Goal: Ask a question

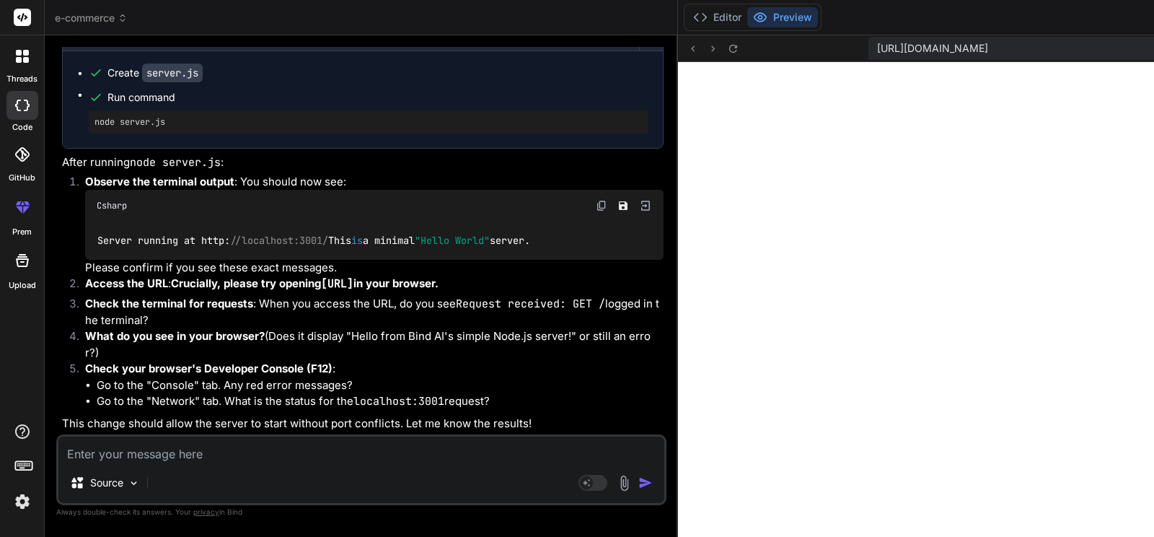
scroll to position [24725, 0]
click at [687, 14] on button "Editor" at bounding box center [717, 17] width 60 height 20
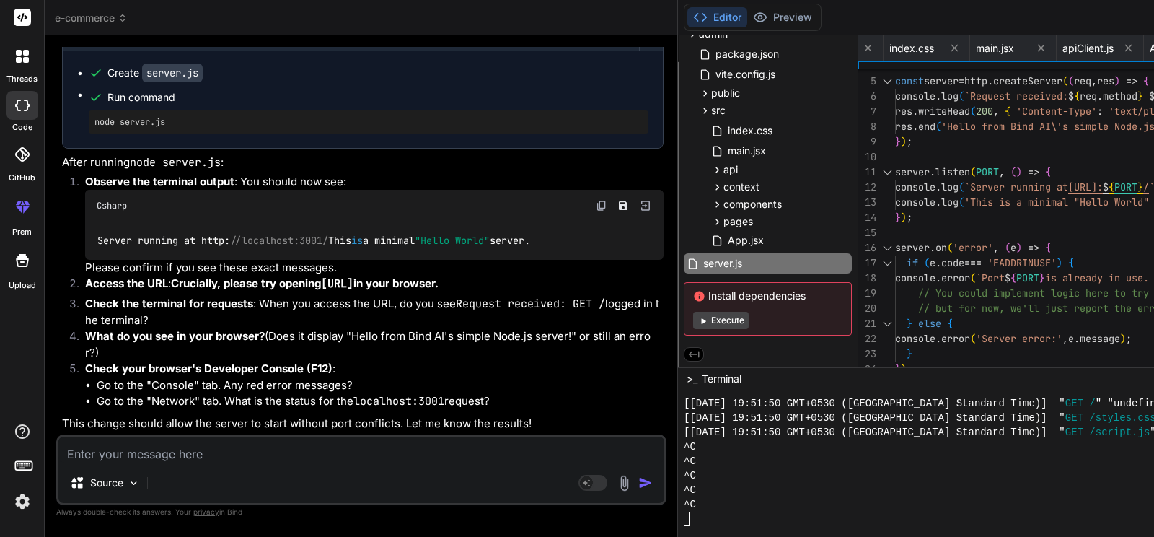
click at [684, 521] on div at bounding box center [1035, 518] width 702 height 14
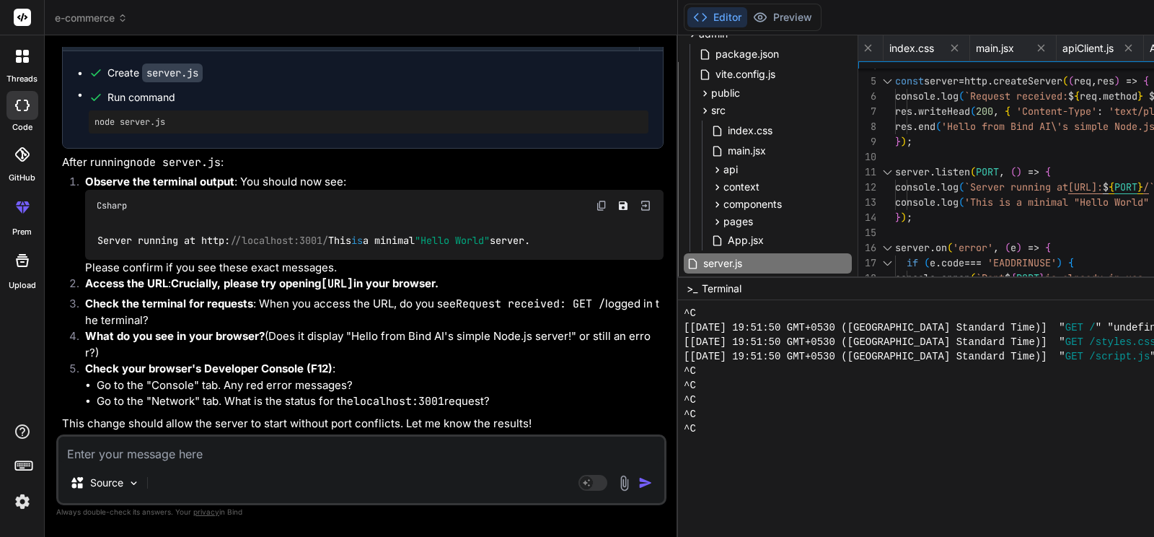
drag, startPoint x: 745, startPoint y: 367, endPoint x: 743, endPoint y: 133, distance: 233.6
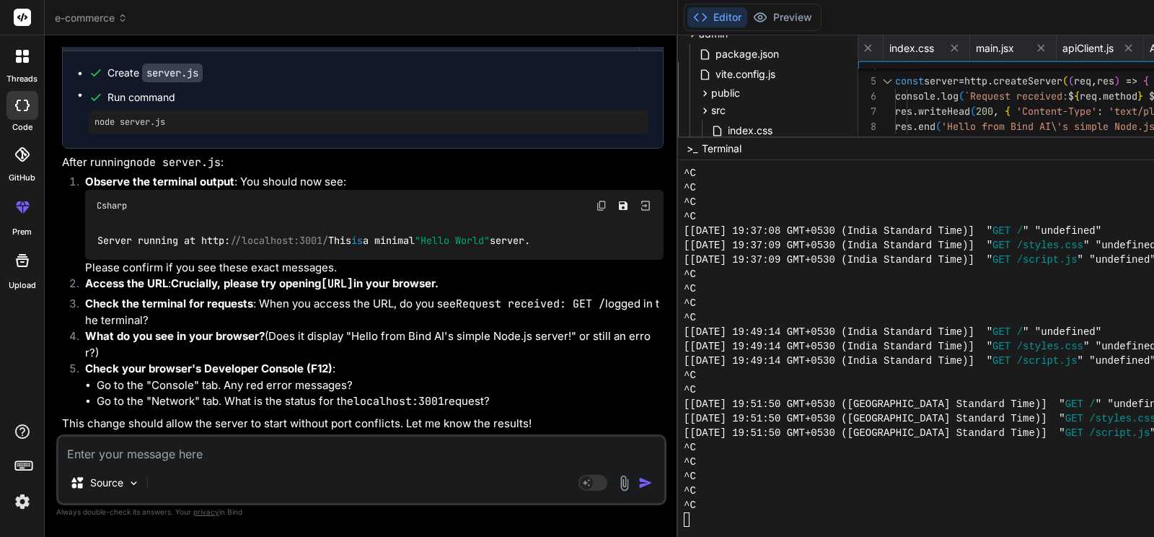
scroll to position [4384, 0]
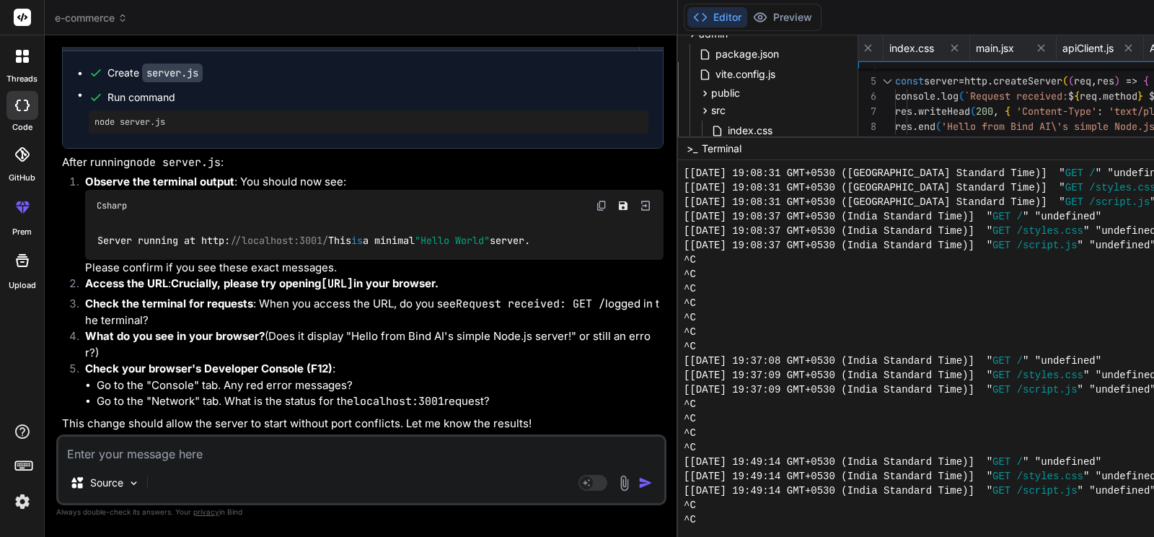
click at [684, 516] on div "^C" at bounding box center [1035, 519] width 702 height 14
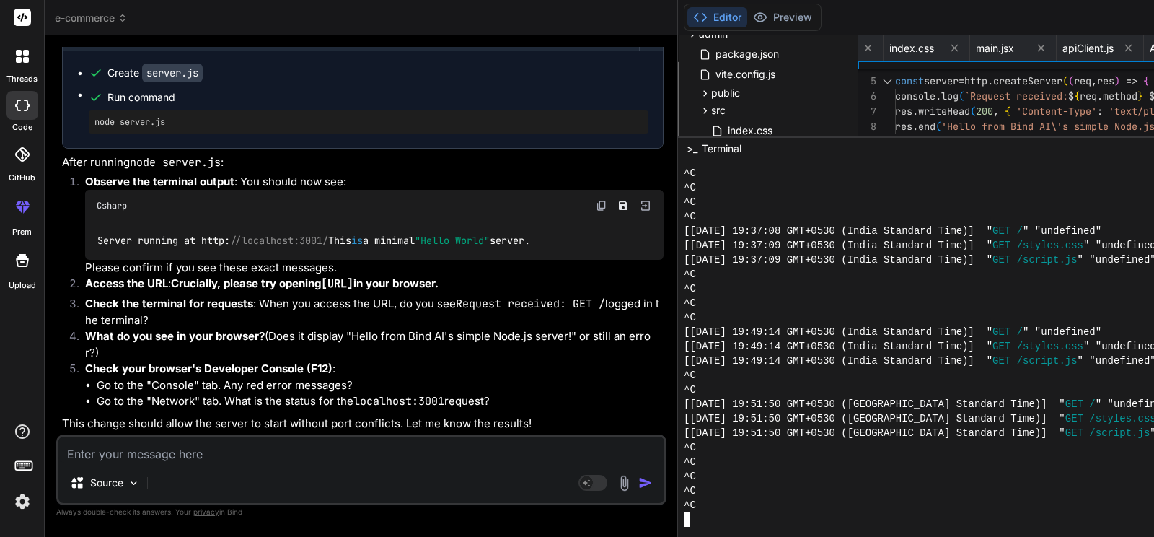
scroll to position [0, 2474]
click at [616, 485] on img at bounding box center [624, 482] width 17 height 17
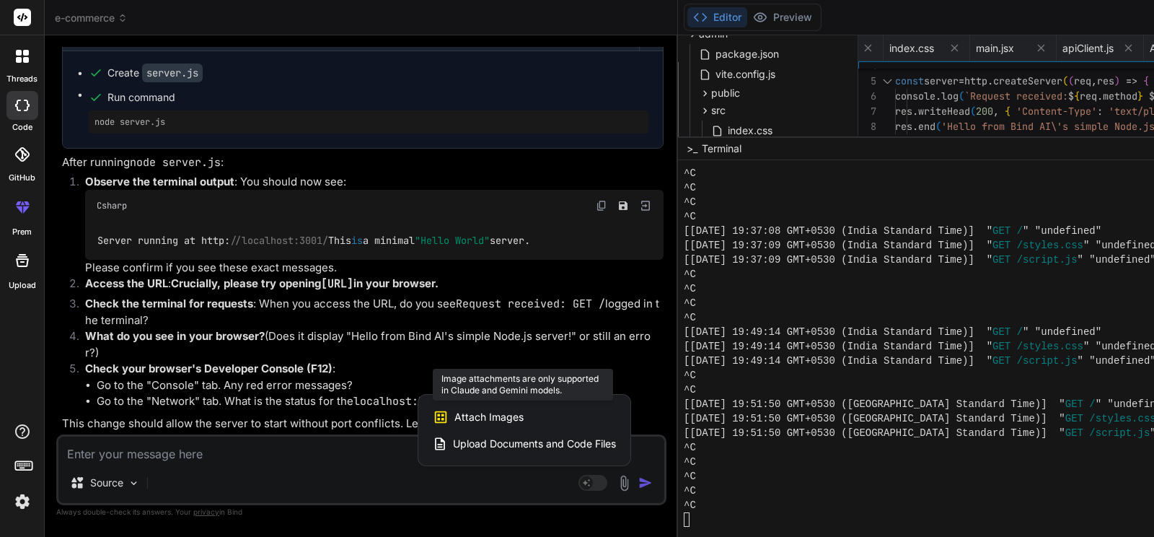
click at [454, 416] on span "Attach Images" at bounding box center [488, 417] width 69 height 14
click at [454, 420] on span "Attach Images" at bounding box center [488, 417] width 69 height 14
click at [260, 478] on div at bounding box center [577, 268] width 1154 height 537
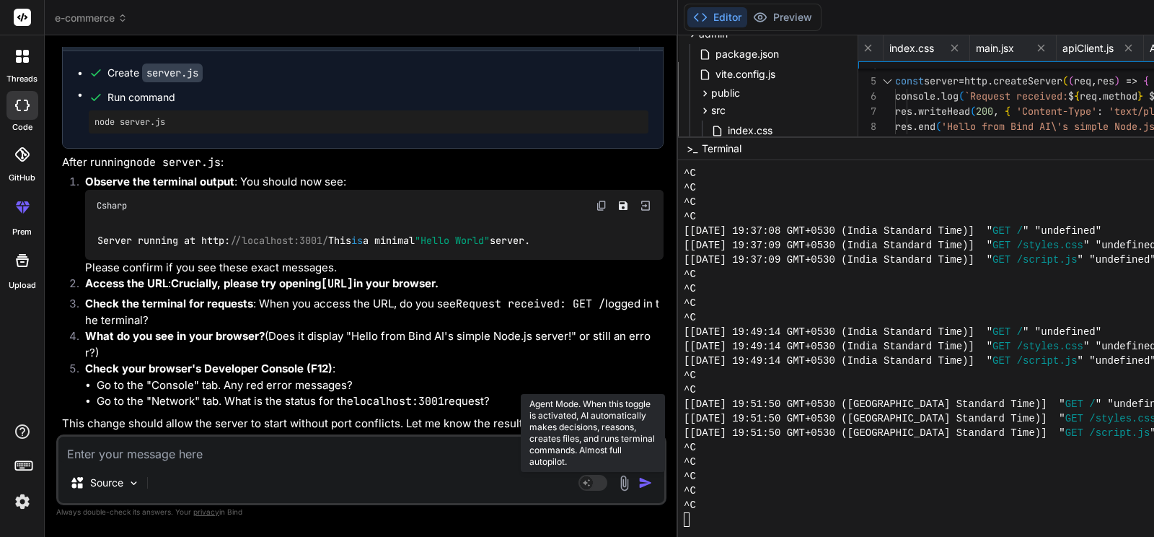
click at [583, 482] on icon at bounding box center [586, 481] width 7 height 7
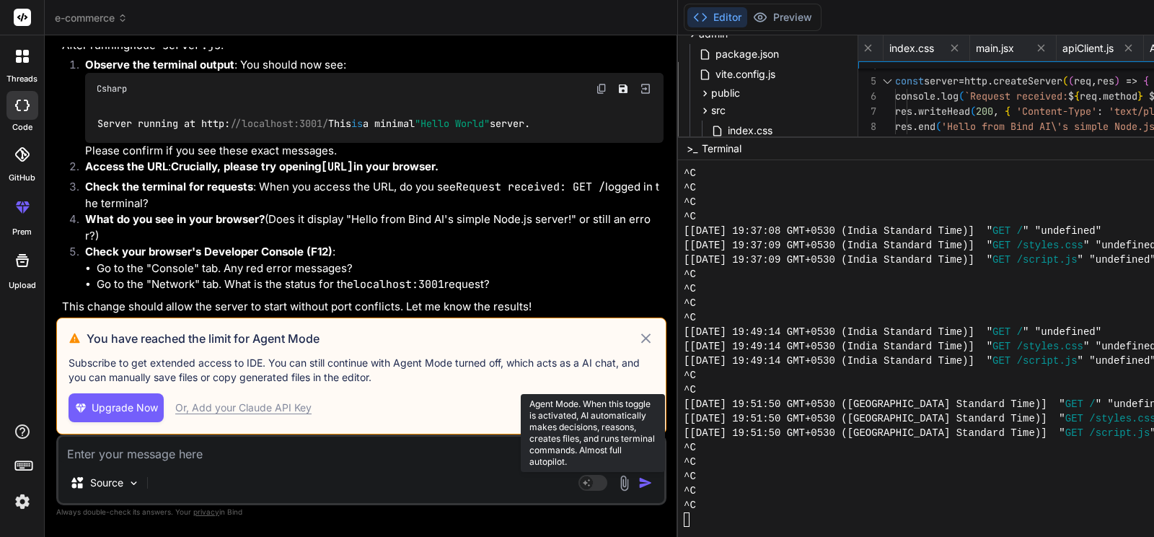
click at [583, 482] on icon at bounding box center [586, 481] width 7 height 7
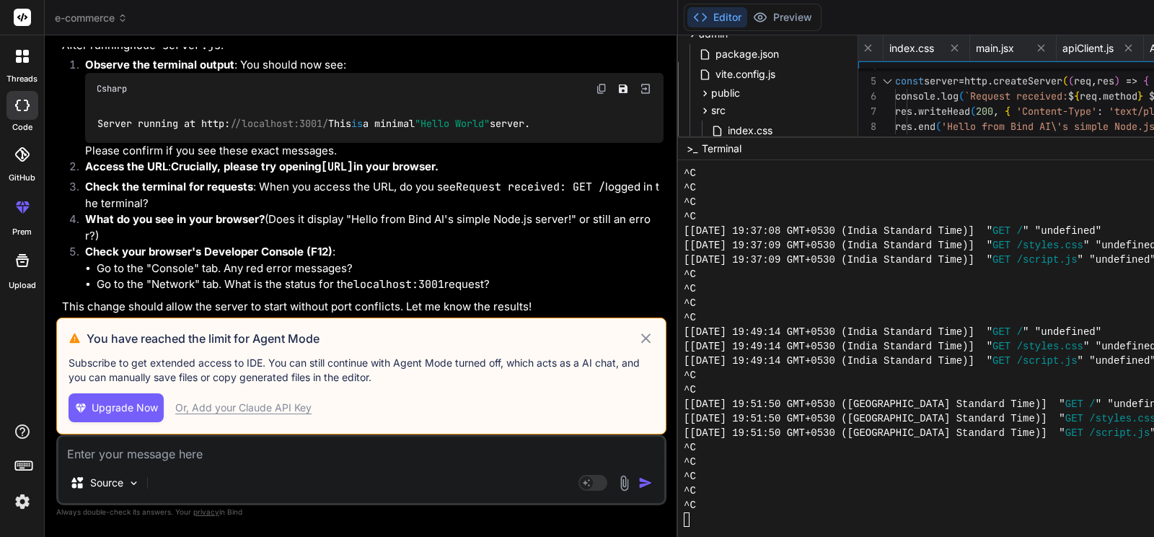
click at [637, 330] on icon at bounding box center [645, 338] width 17 height 17
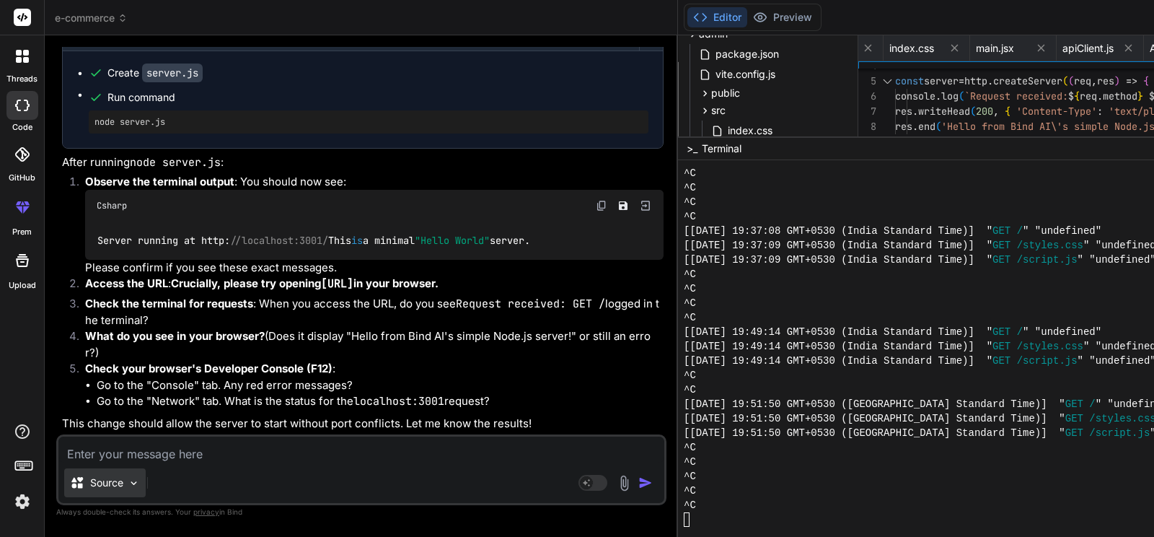
click at [123, 492] on div "Source" at bounding box center [104, 482] width 81 height 29
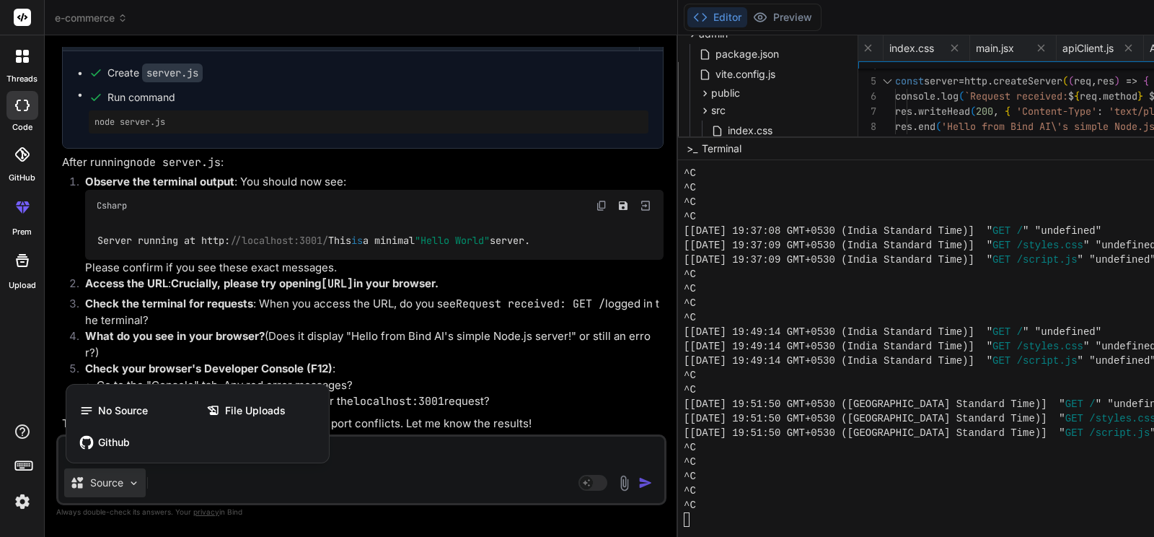
click at [123, 492] on div at bounding box center [577, 268] width 1154 height 537
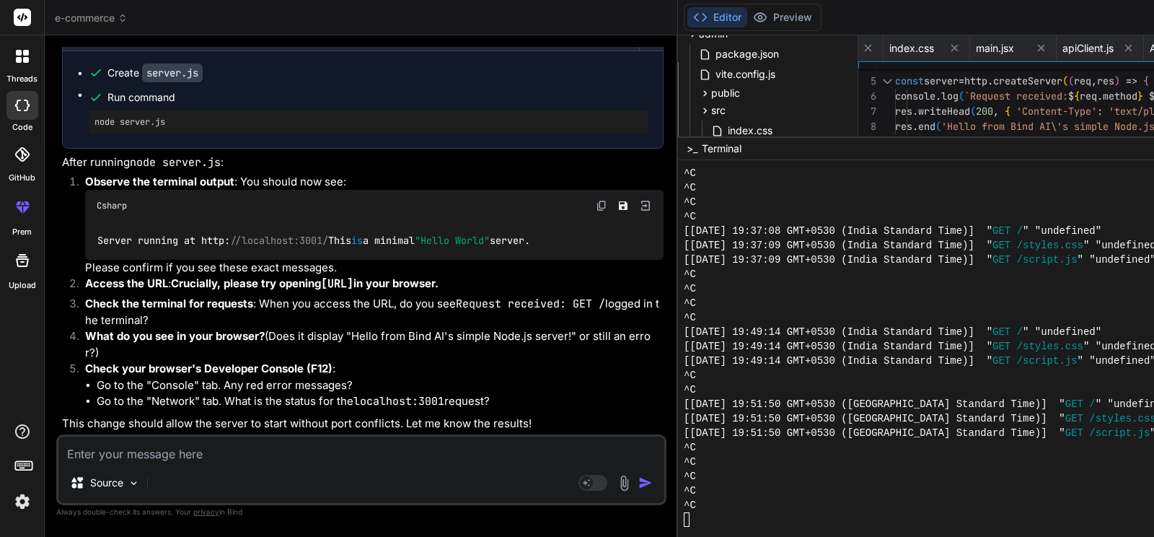
click at [616, 484] on img at bounding box center [624, 482] width 17 height 17
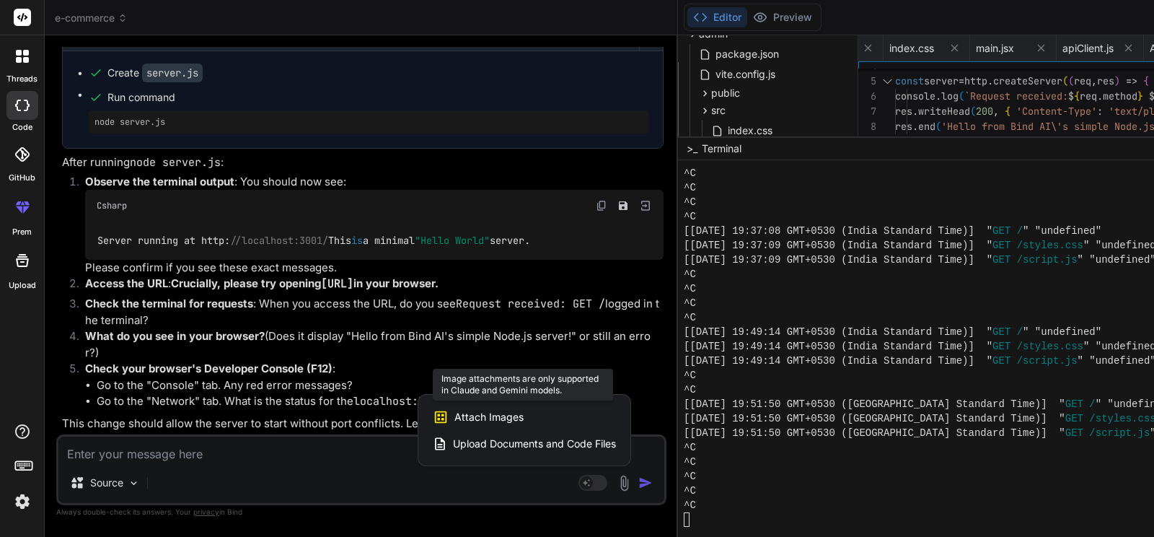
click at [454, 412] on span "Attach Images" at bounding box center [488, 417] width 69 height 14
click at [210, 474] on div at bounding box center [577, 268] width 1154 height 537
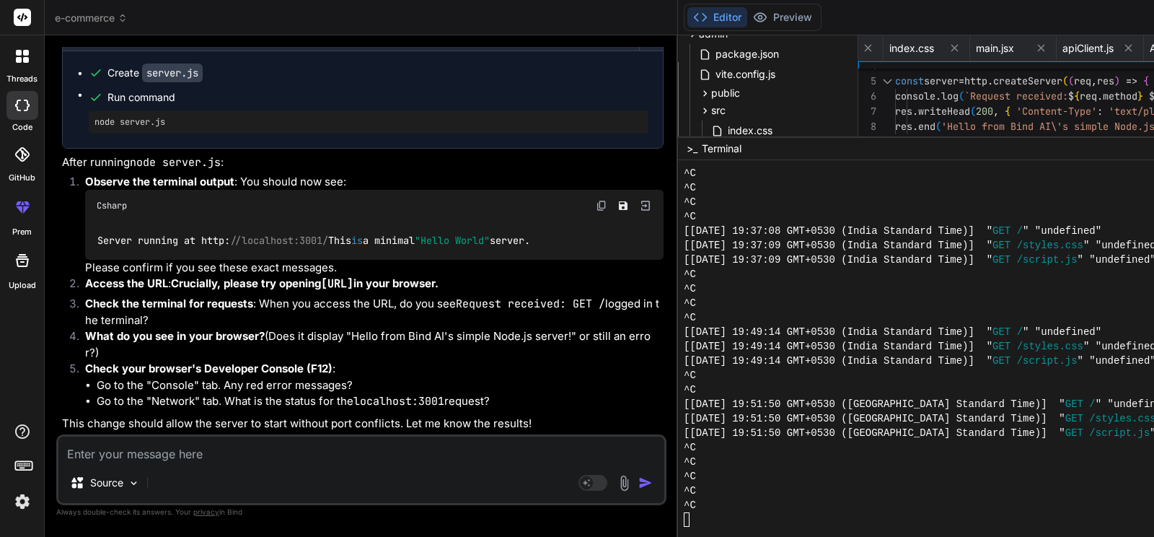
click at [216, 454] on textarea at bounding box center [361, 449] width 606 height 26
click at [616, 484] on img at bounding box center [624, 482] width 17 height 17
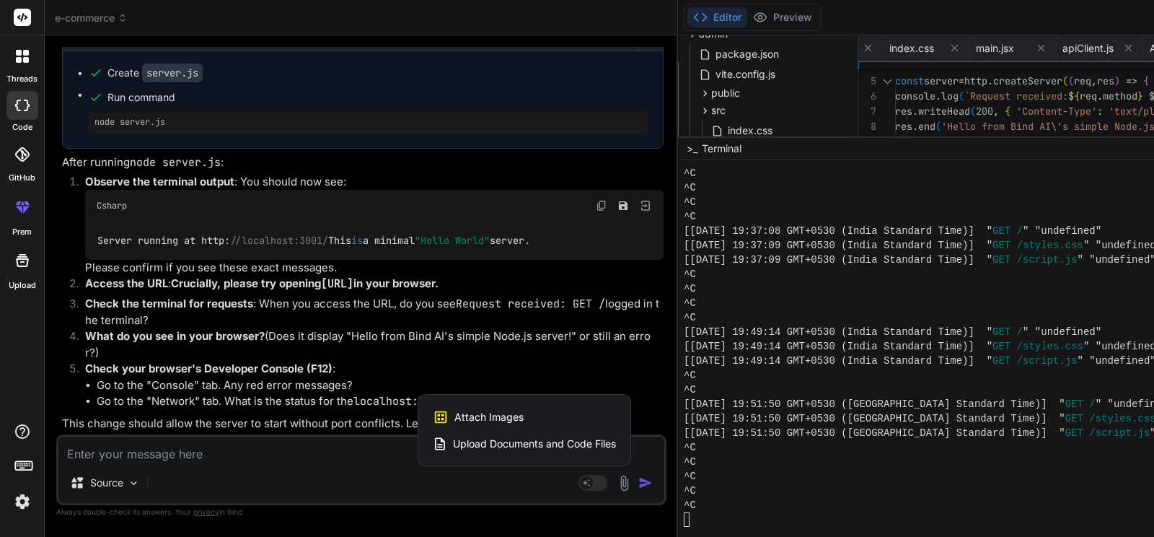
click at [453, 443] on span "Upload Documents and Code Files" at bounding box center [534, 443] width 163 height 14
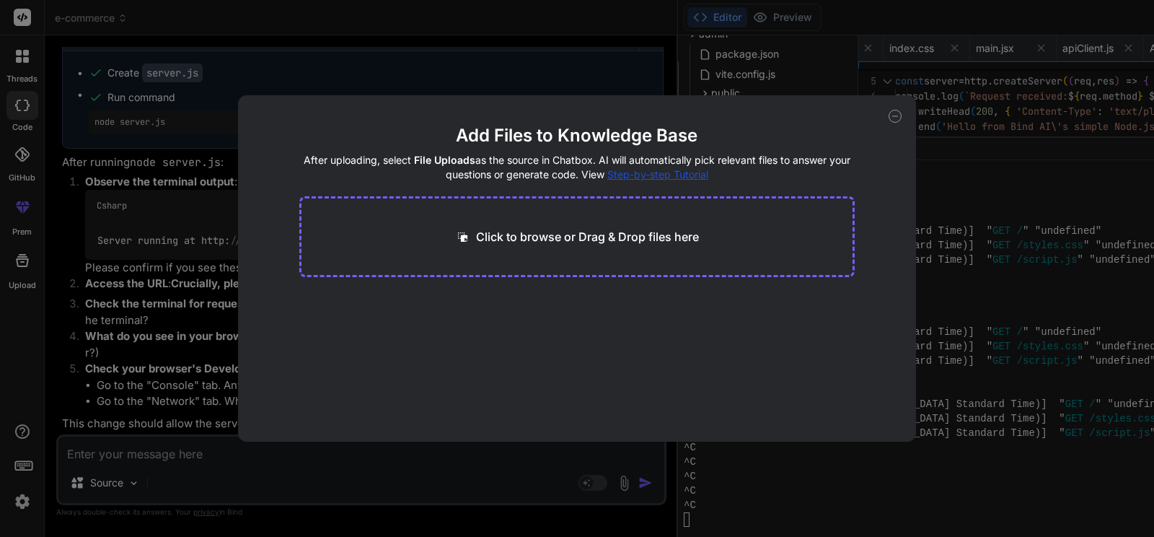
click at [626, 214] on div "Click to browse or Drag & Drop files here" at bounding box center [577, 236] width 556 height 81
click at [579, 236] on p "Click to browse or Drag & Drop files here" at bounding box center [587, 236] width 223 height 17
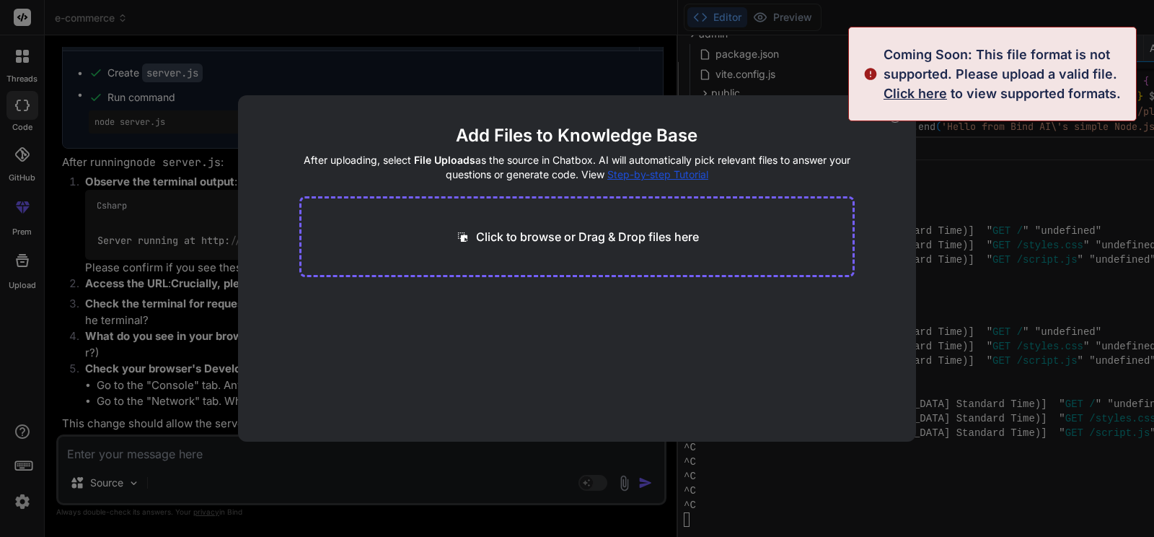
click at [566, 269] on div "Click to browse or Drag & Drop files here" at bounding box center [577, 236] width 556 height 81
click at [785, 294] on main "Add Files to Knowledge Base After uploading, select File Uploads as the source …" at bounding box center [577, 282] width 556 height 317
click at [1008, 142] on div "Add Files to Knowledge Base After uploading, select File Uploads as the source …" at bounding box center [577, 268] width 1154 height 537
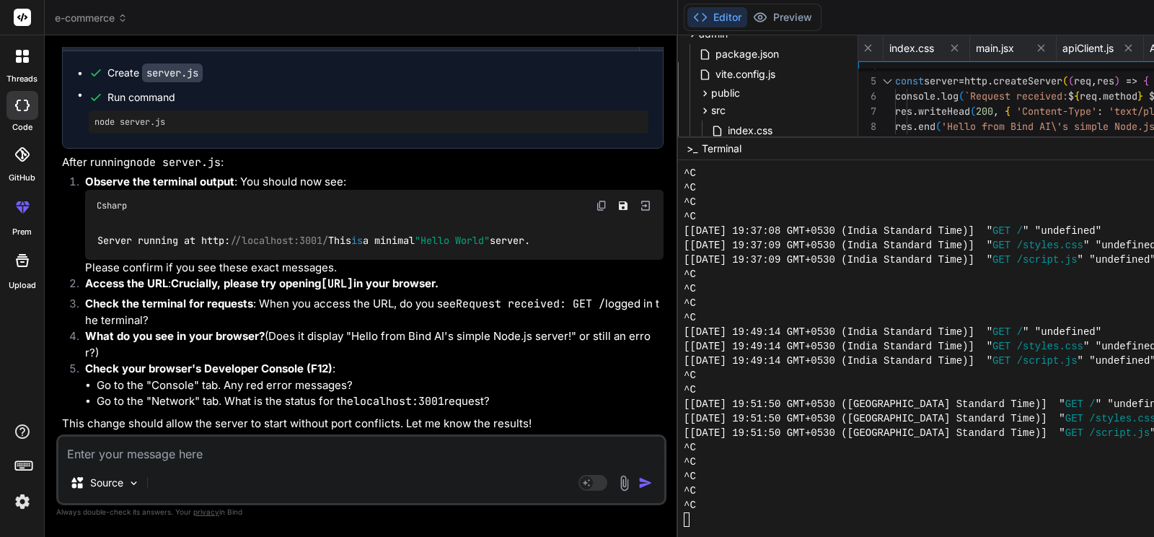
scroll to position [24727, 0]
drag, startPoint x: 88, startPoint y: 265, endPoint x: 239, endPoint y: 262, distance: 151.5
click at [239, 262] on li "Observe the terminal output : You should now see: Csharp Server running at http…" at bounding box center [369, 225] width 590 height 102
drag, startPoint x: 61, startPoint y: 250, endPoint x: 360, endPoint y: 262, distance: 299.5
click at [360, 262] on div "You Create an e-commerce website with a responsive product grid, search and fil…" at bounding box center [362, 240] width 607 height 387
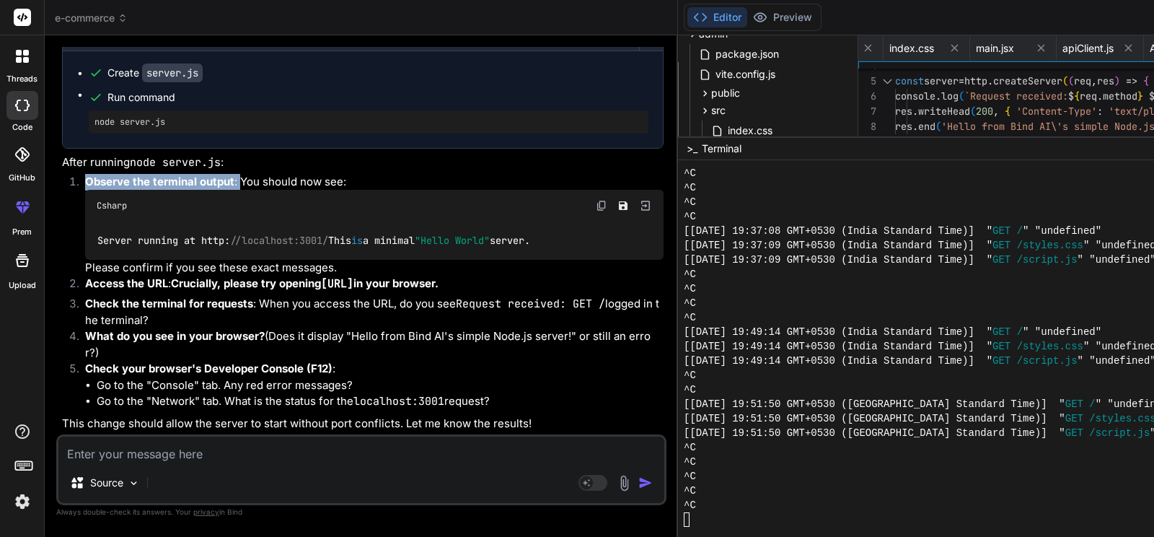
click at [319, 268] on li "Observe the terminal output : You should now see: Csharp Server running at http…" at bounding box center [369, 225] width 590 height 102
drag, startPoint x: 87, startPoint y: 236, endPoint x: 248, endPoint y: 248, distance: 162.0
click at [248, 275] on li "Access the URL : Crucially, please try opening [URL] in your browser." at bounding box center [369, 285] width 590 height 20
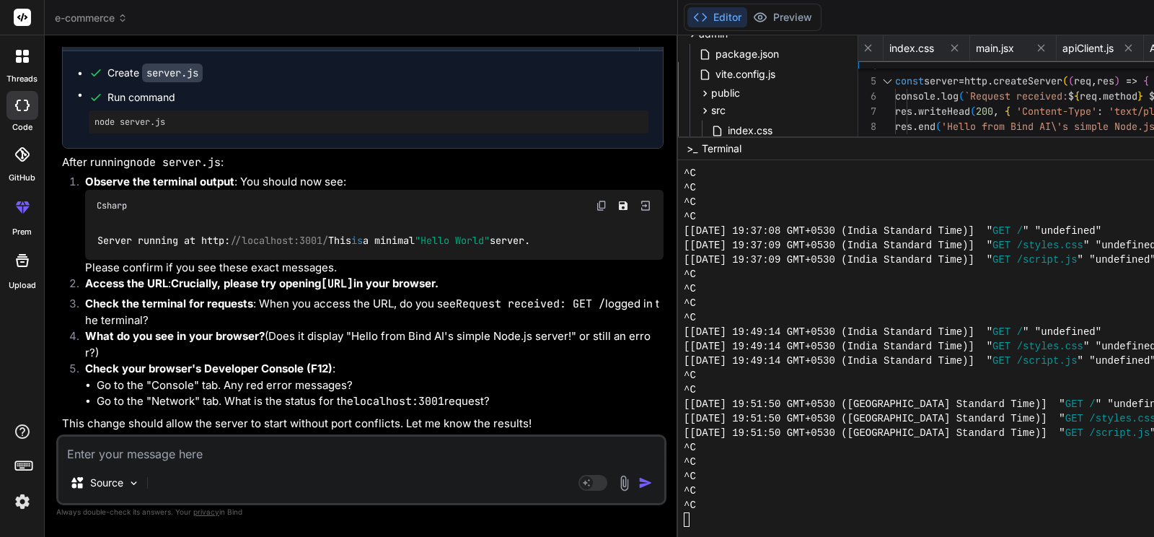
click at [616, 482] on img at bounding box center [624, 482] width 17 height 17
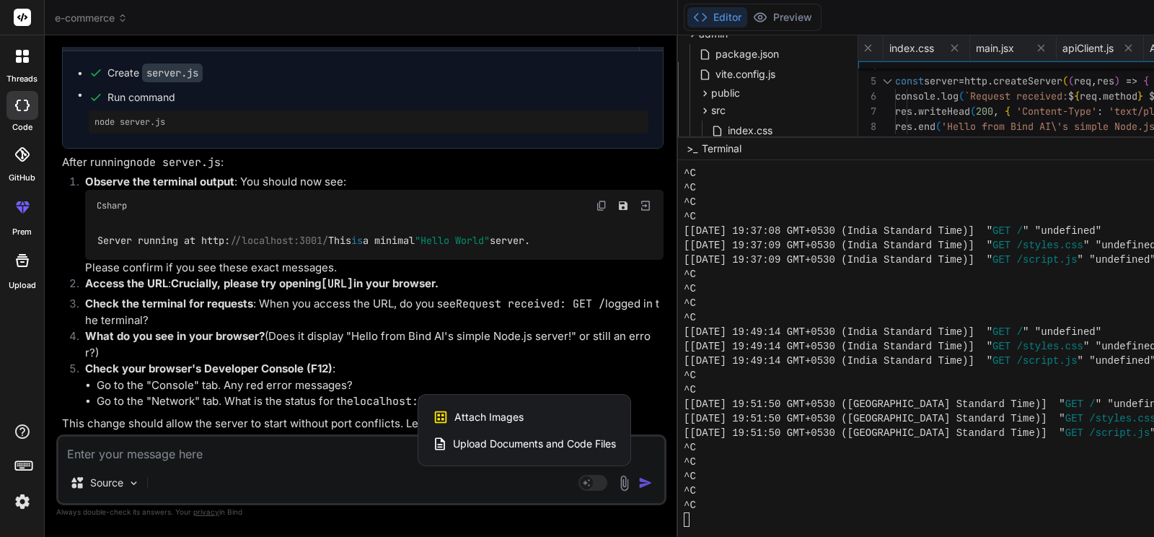
click at [433, 435] on div "Upload Documents and Code Files" at bounding box center [524, 444] width 183 height 26
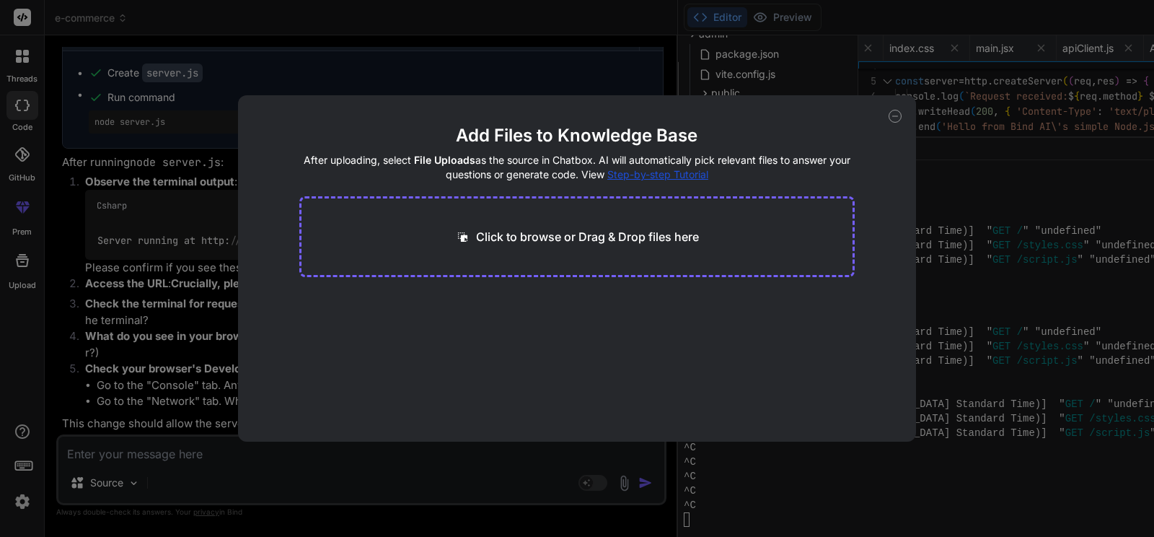
click at [537, 226] on div "Click to browse or Drag & Drop files here" at bounding box center [577, 236] width 556 height 81
click at [535, 233] on p "Click to browse or Drag & Drop files here" at bounding box center [587, 236] width 223 height 17
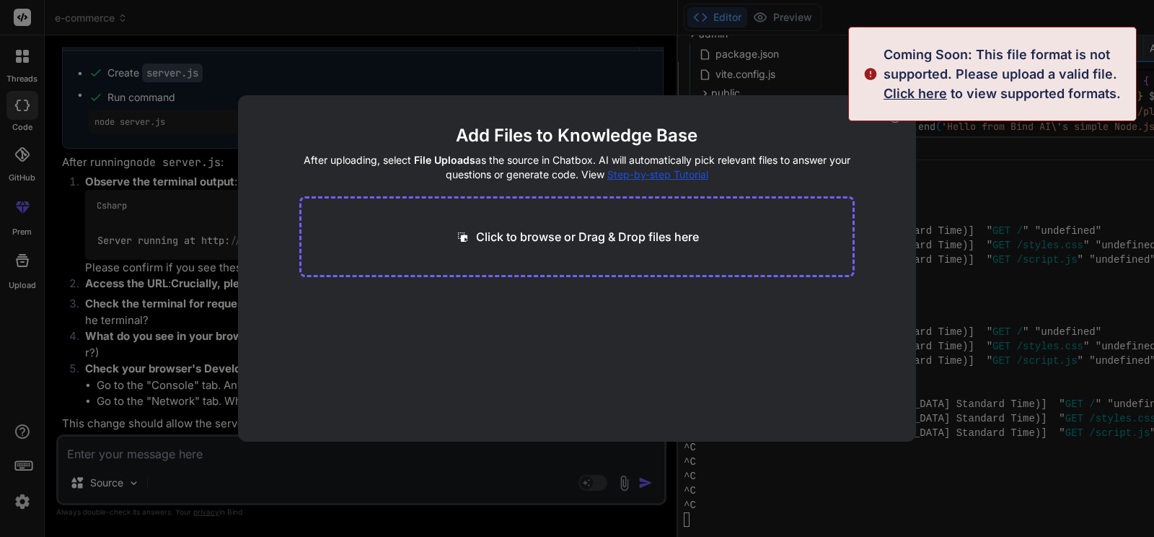
click at [902, 90] on span "Click here" at bounding box center [914, 93] width 63 height 15
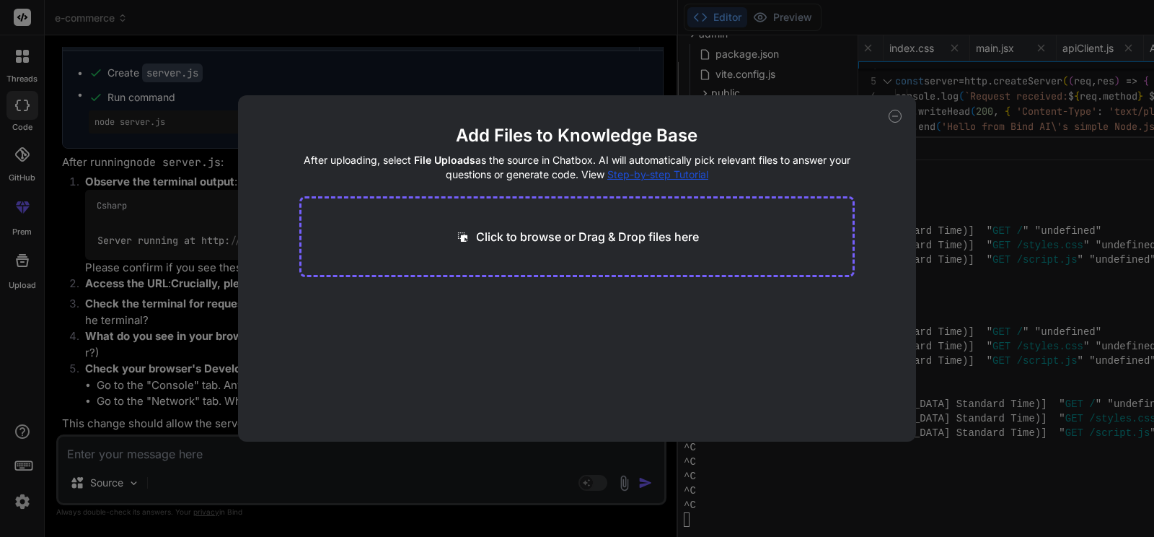
click at [896, 118] on icon at bounding box center [894, 116] width 13 height 13
type textarea "x"
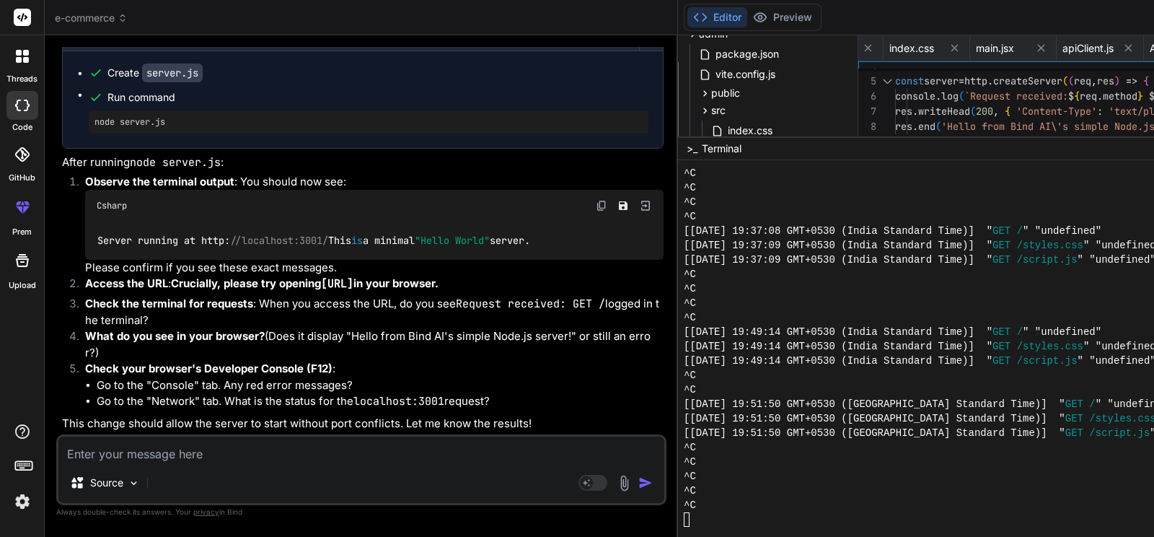
click at [144, 449] on textarea at bounding box center [361, 449] width 606 height 26
type textarea "p"
type textarea "x"
type textarea "pl"
type textarea "x"
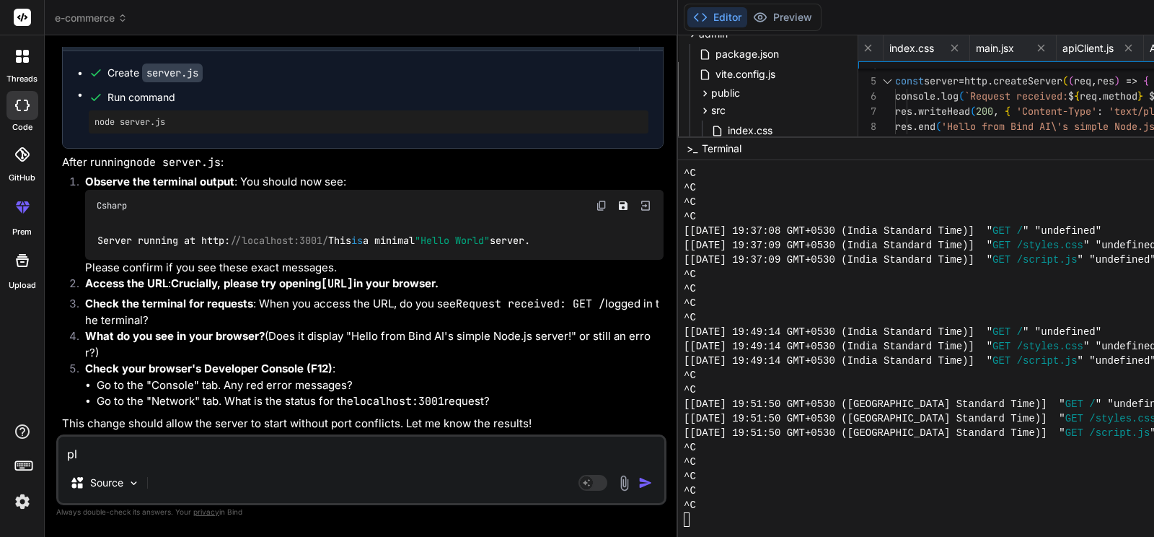
type textarea "ple"
type textarea "x"
type textarea "plea"
type textarea "x"
type textarea "pleas"
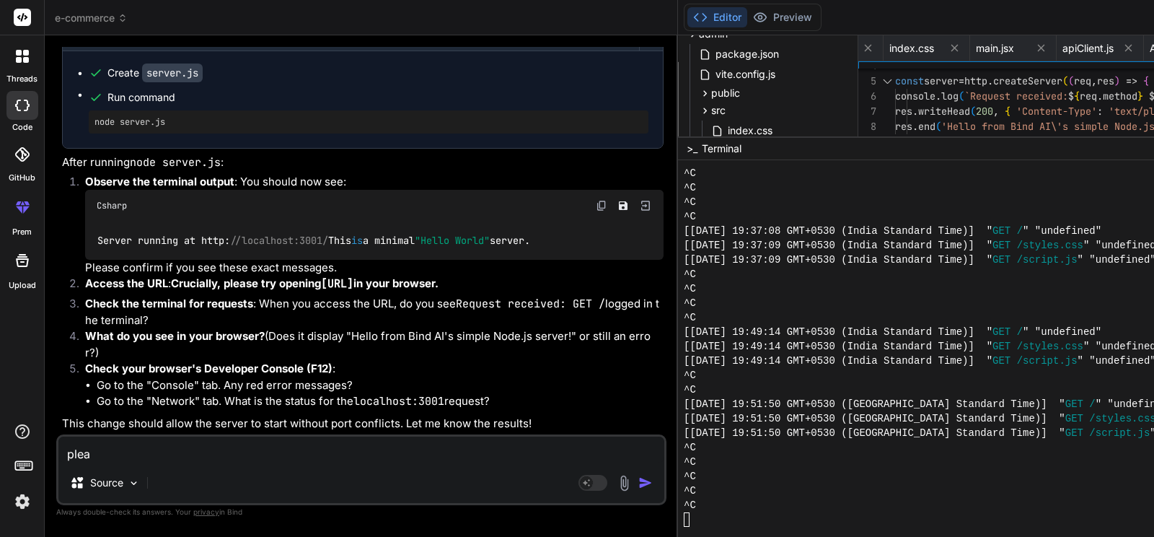
type textarea "x"
type textarea "please"
type textarea "x"
type textarea "please"
type textarea "x"
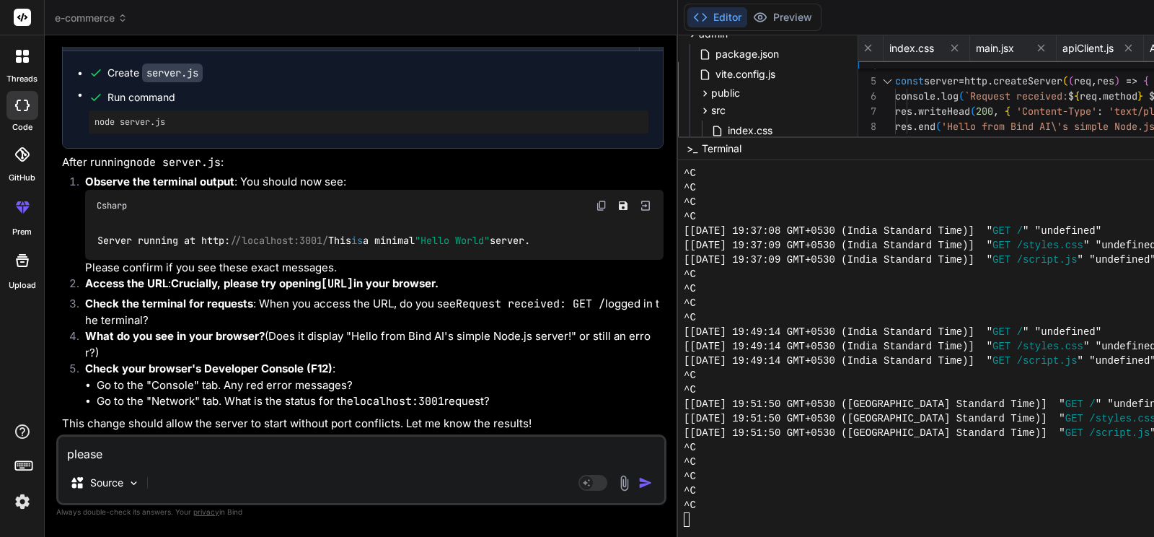
type textarea "please r"
type textarea "x"
type textarea "please re"
type textarea "x"
type textarea "please res"
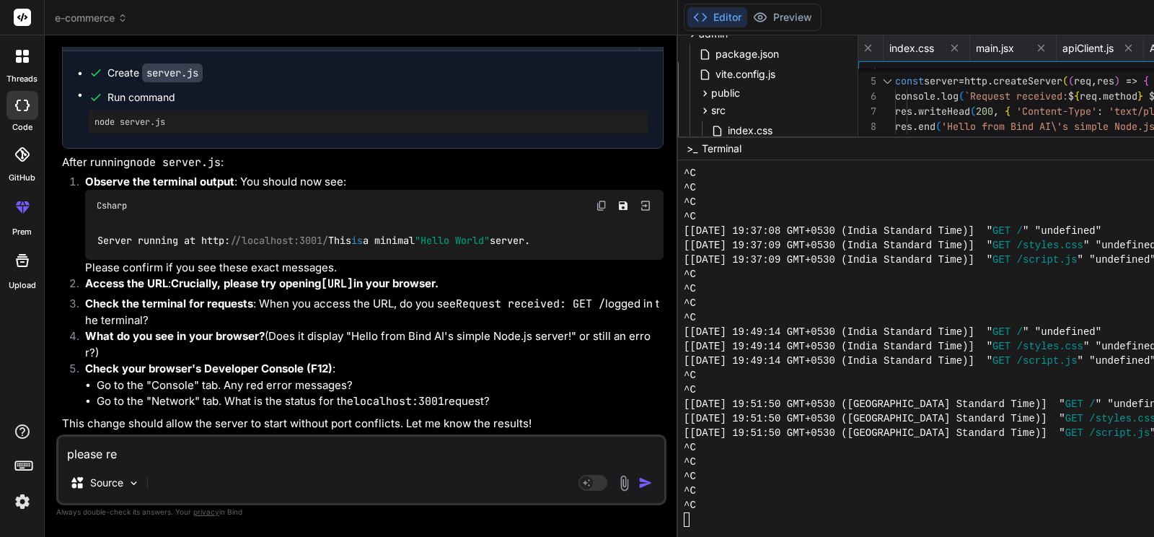
type textarea "x"
type textarea "please rest"
type textarea "x"
type textarea "please resta"
type textarea "x"
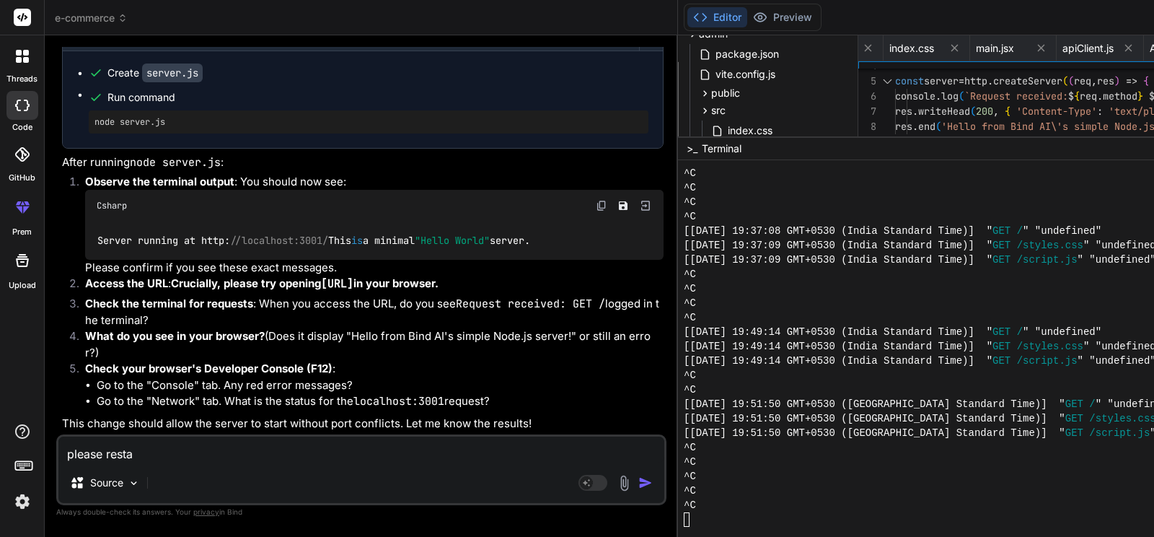
type textarea "please restar"
type textarea "x"
type textarea "please restart"
type textarea "x"
type textarea "please restart"
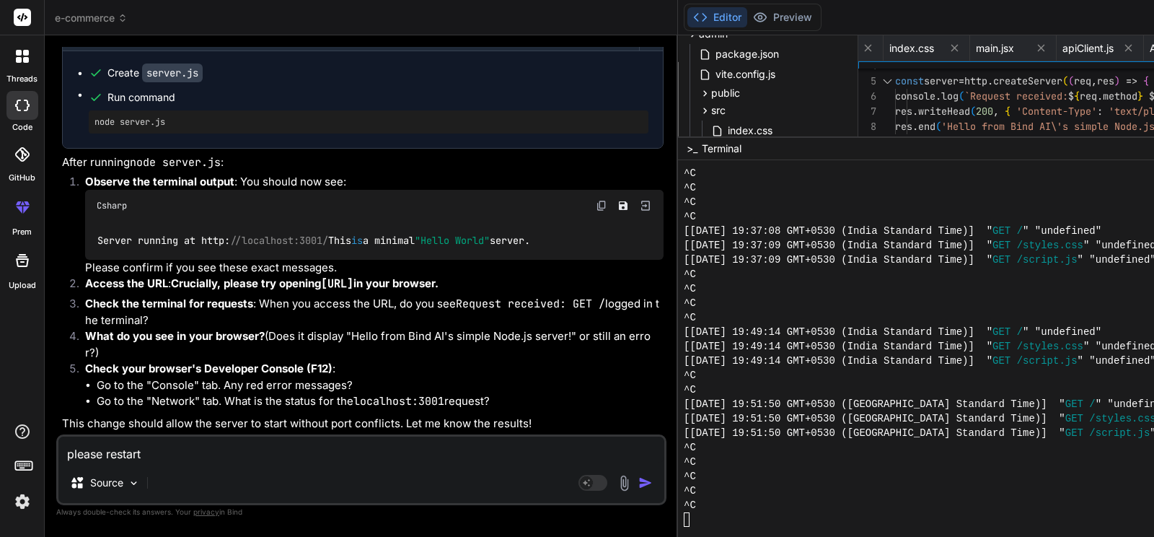
type textarea "x"
type textarea "please restart t"
type textarea "x"
type textarea "please restart th"
type textarea "x"
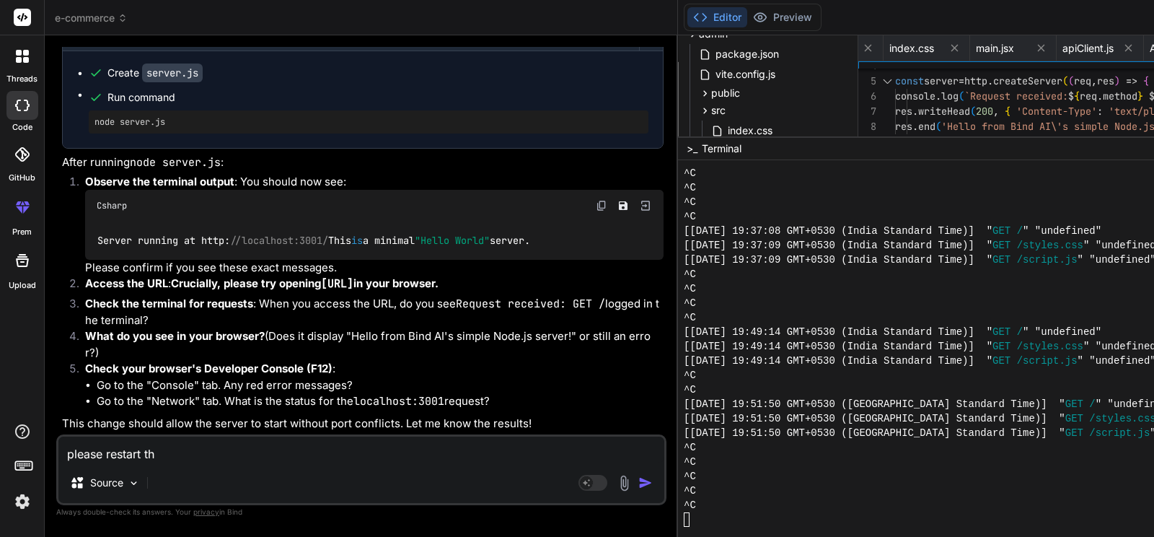
type textarea "please restart the"
type textarea "x"
type textarea "please restart the"
type textarea "x"
type textarea "please restart the t"
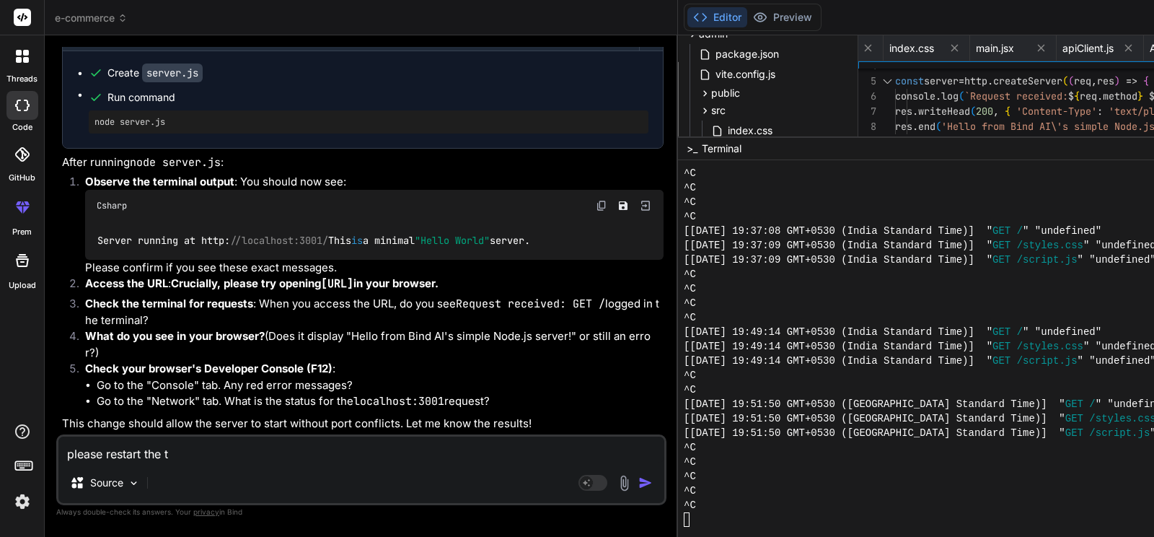
type textarea "x"
type textarea "please restart the te"
type textarea "x"
type textarea "please restart the ter"
type textarea "x"
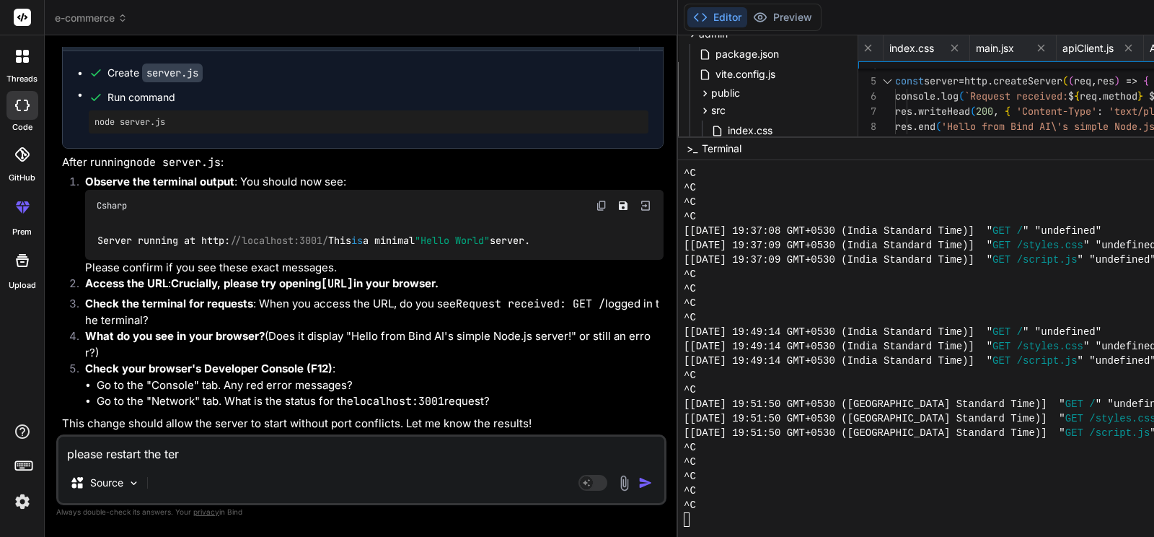
type textarea "please restart the term"
type textarea "x"
type textarea "please restart the termi"
type textarea "x"
type textarea "please restart the termin"
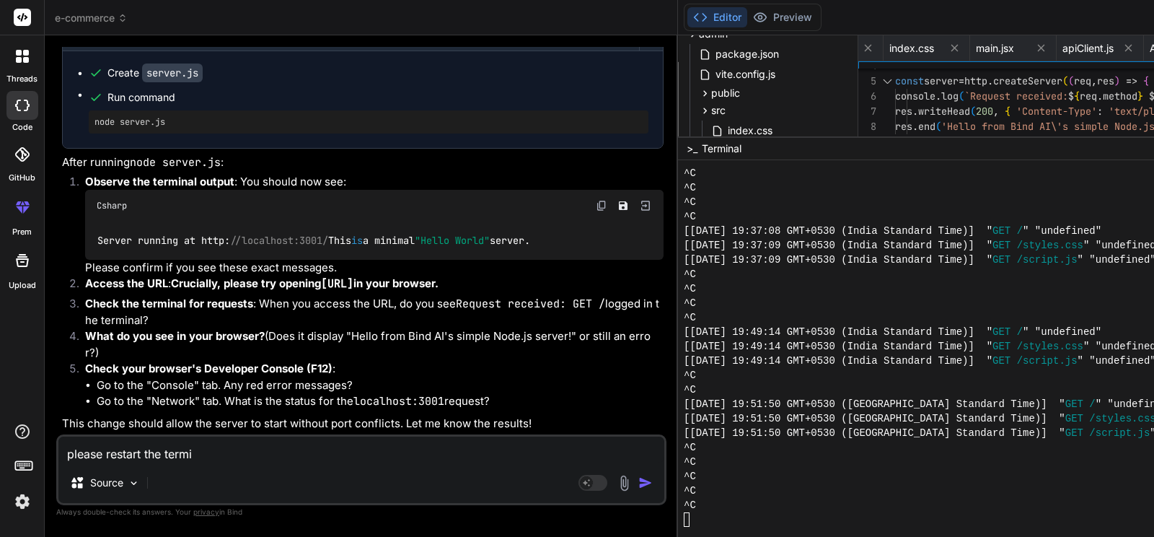
type textarea "x"
type textarea "please restart the termina"
type textarea "x"
type textarea "please restart the terminal"
type textarea "x"
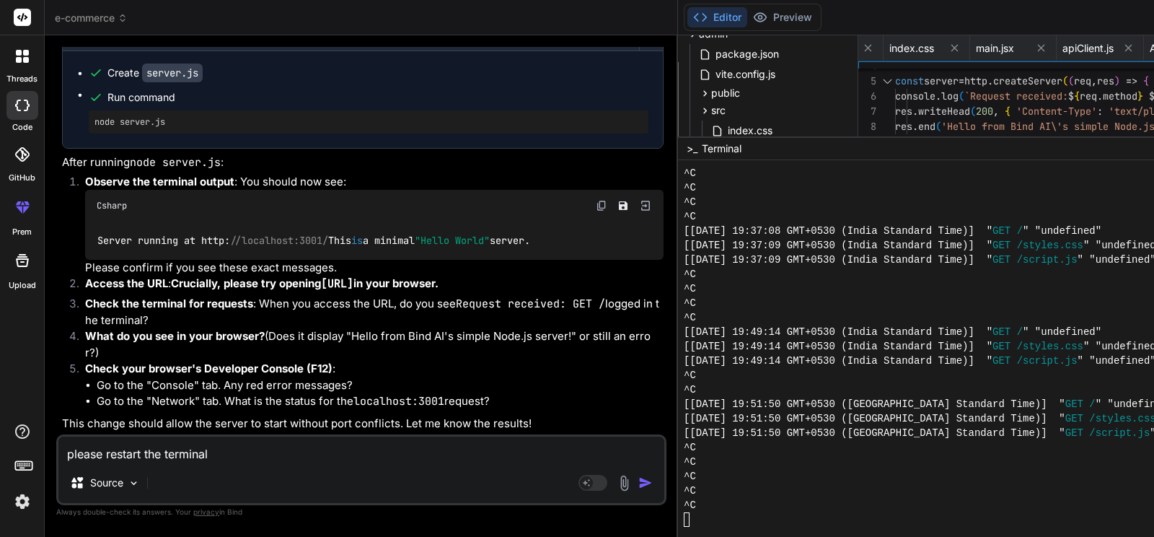
type textarea "please restart the terminal"
type textarea "x"
type textarea "please restart the terminal b"
type textarea "x"
type textarea "please restart the terminal be"
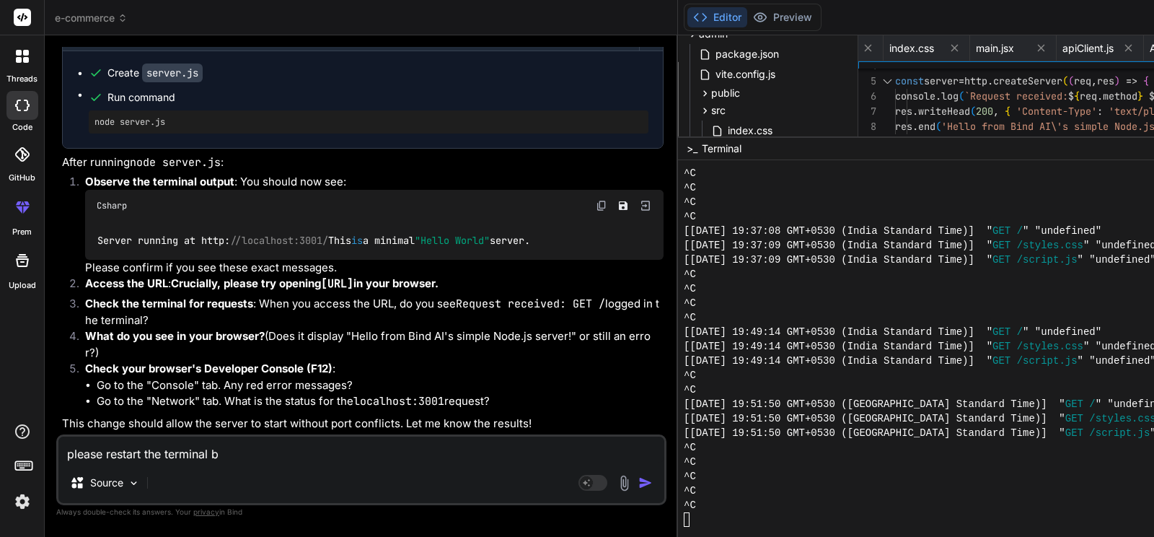
type textarea "x"
type textarea "please restart the terminal bec"
type textarea "x"
type textarea "please restart the terminal beca"
type textarea "x"
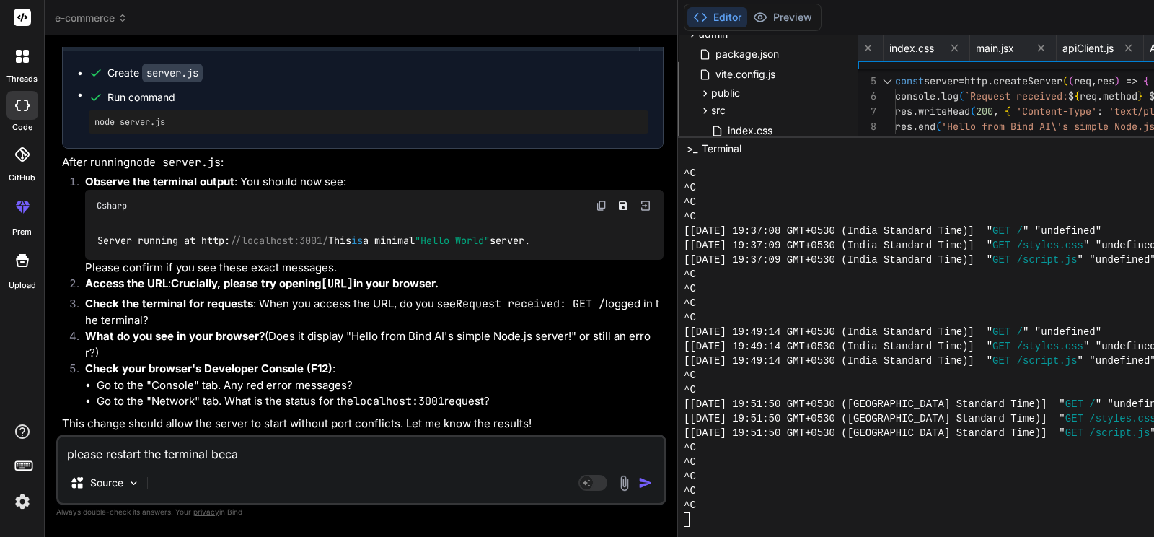
type textarea "please restart the terminal becau"
type textarea "x"
type textarea "please restart the terminal becaus"
type textarea "x"
type textarea "please restart the terminal because"
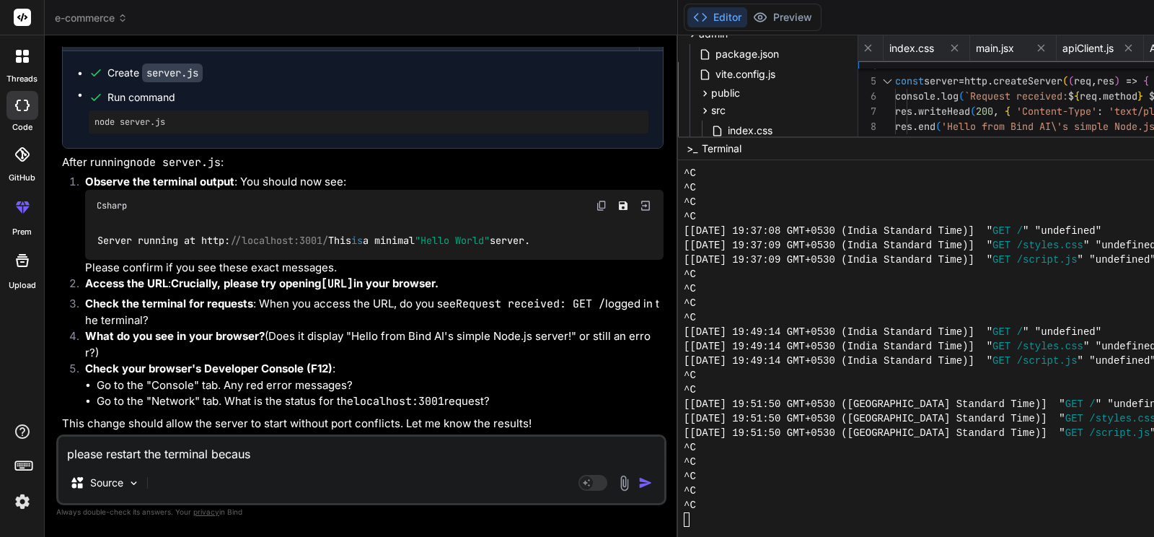
type textarea "x"
type textarea "please restart the terminal because"
type textarea "x"
type textarea "please restart the terminal because i"
type textarea "x"
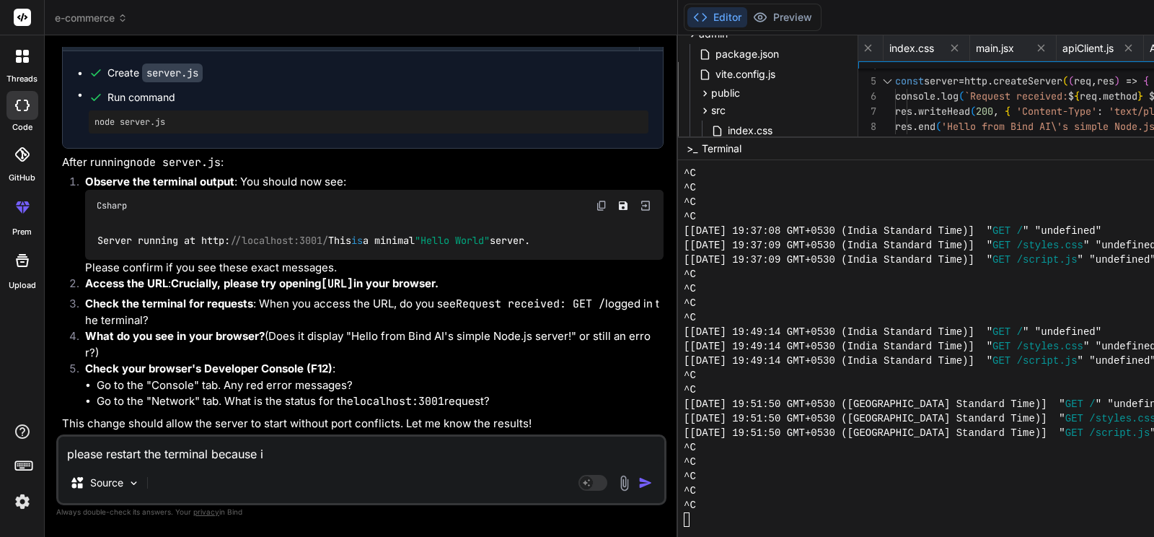
type textarea "please restart the terminal because it"
type textarea "x"
type textarea "please restart the terminal because it"
type textarea "x"
type textarea "please restart the terminal because it i"
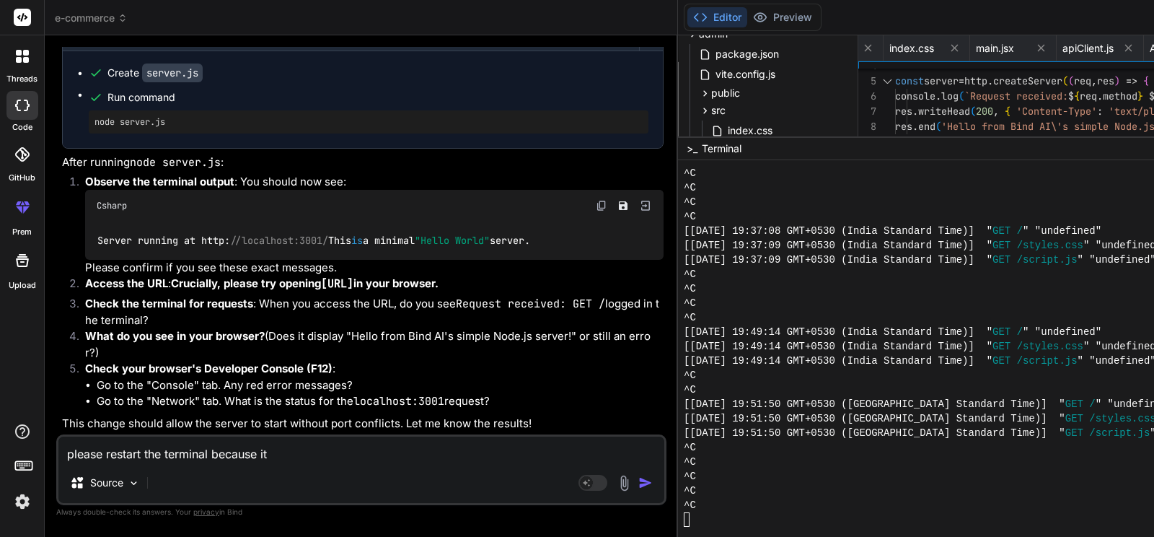
type textarea "x"
type textarea "please restart the terminal because it is"
type textarea "x"
type textarea "please restart the terminal because it is"
type textarea "x"
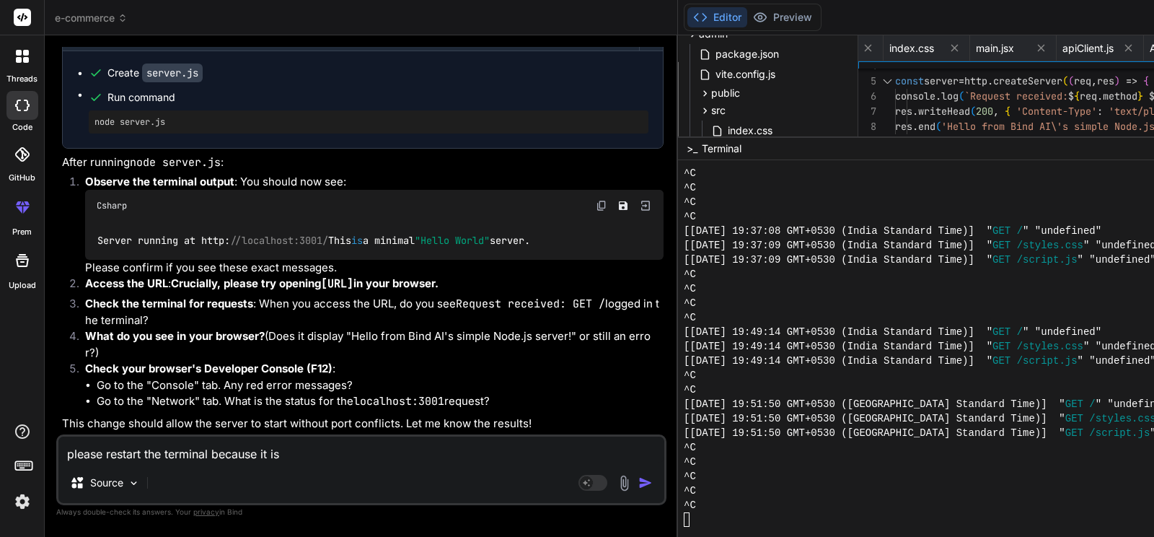
type textarea "please restart the terminal because it is n"
type textarea "x"
type textarea "please restart the terminal because it is no"
type textarea "x"
type textarea "please restart the terminal because it is not"
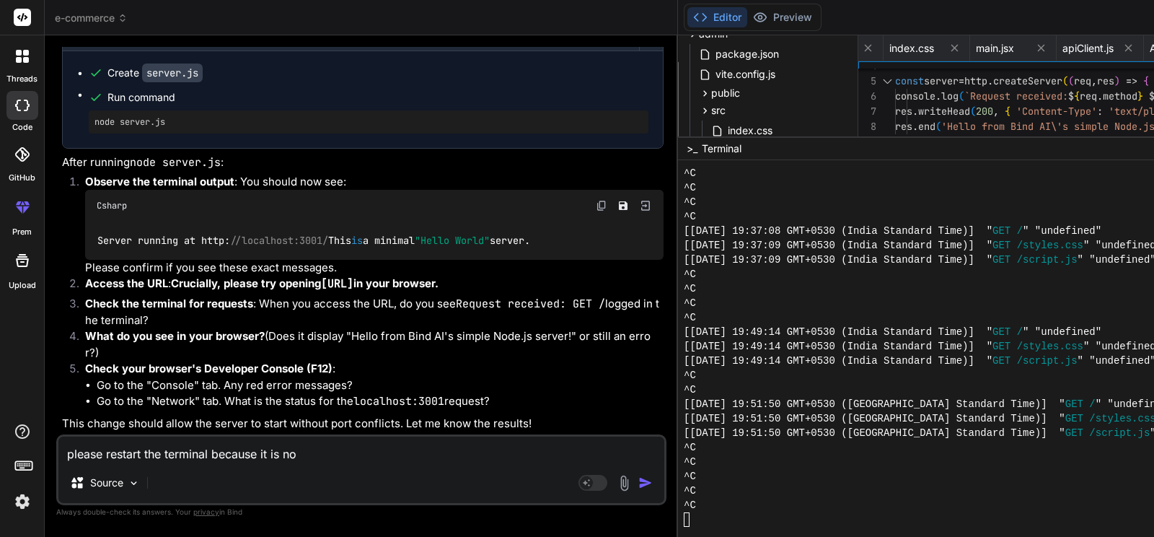
type textarea "x"
type textarea "please restart the terminal because it is not"
type textarea "x"
type textarea "please restart the terminal because it is not o"
type textarea "x"
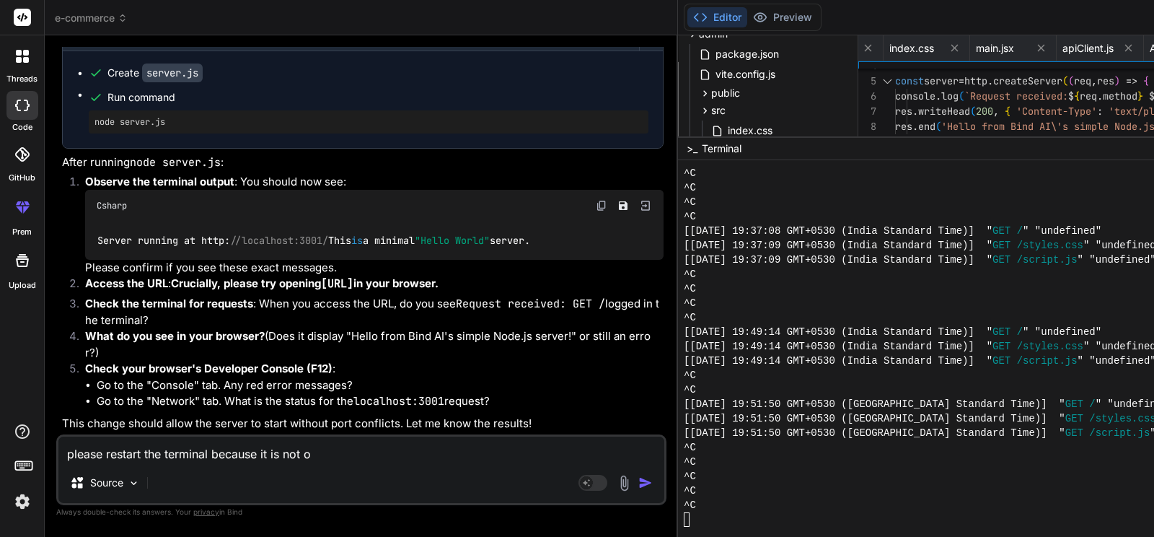
type textarea "please restart the terminal because it is not"
type textarea "x"
type textarea "please restart the terminal because it is not r"
type textarea "x"
type textarea "please restart the terminal because it is not re"
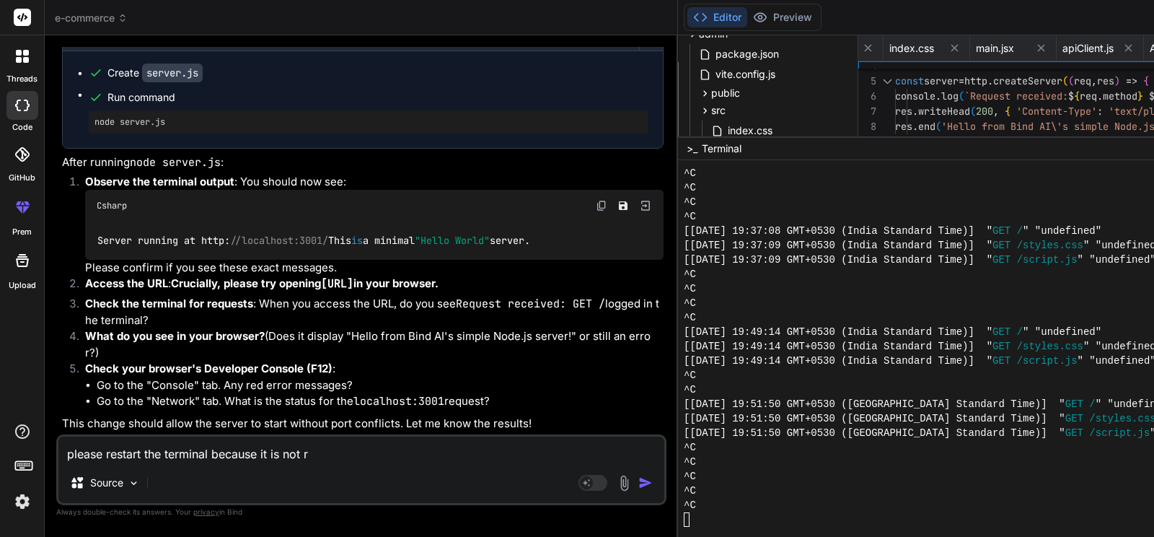
type textarea "x"
type textarea "please restart the terminal because it is not res"
type textarea "x"
type textarea "please restart the terminal because it is not resp"
type textarea "x"
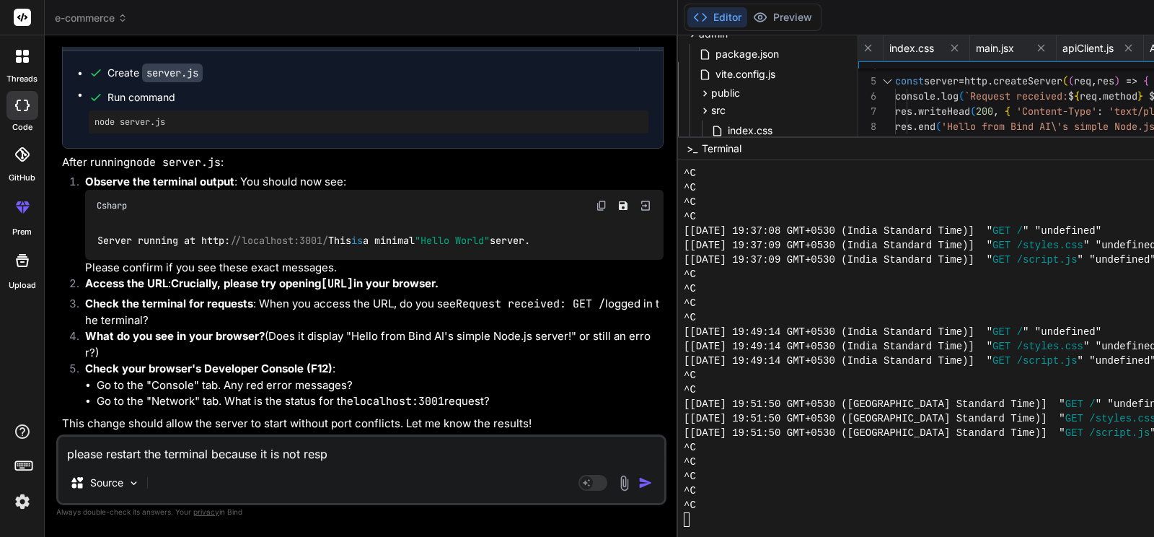
type textarea "please restart the terminal because it is not respo"
type textarea "x"
type textarea "please restart the terminal because it is not respon"
type textarea "x"
type textarea "please restart the terminal because it is not respond"
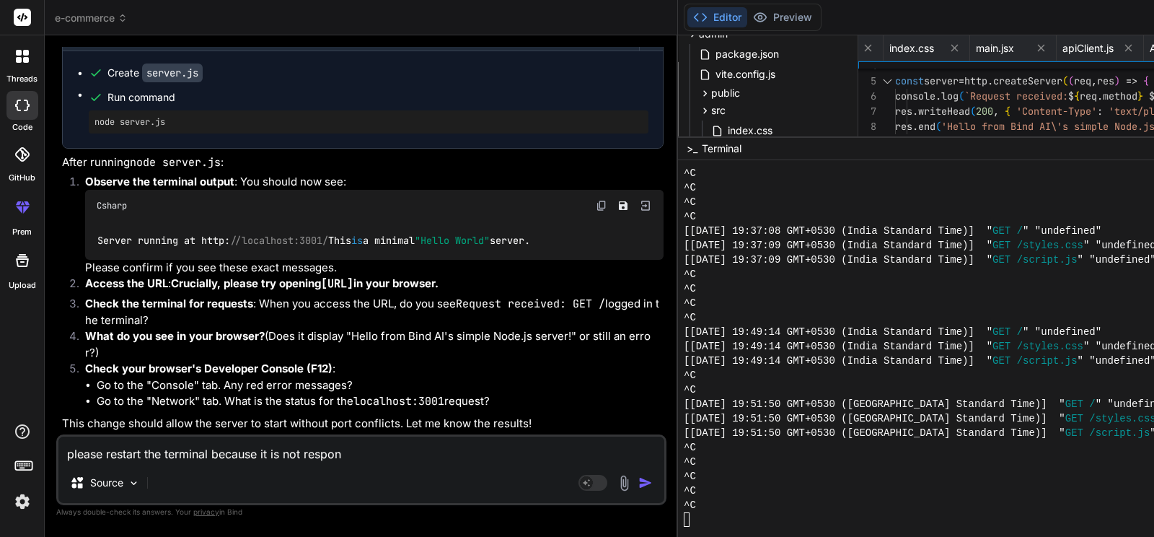
type textarea "x"
type textarea "please restart the terminal because it is not respondi"
type textarea "x"
type textarea "please restart the terminal because it is not respondin"
type textarea "x"
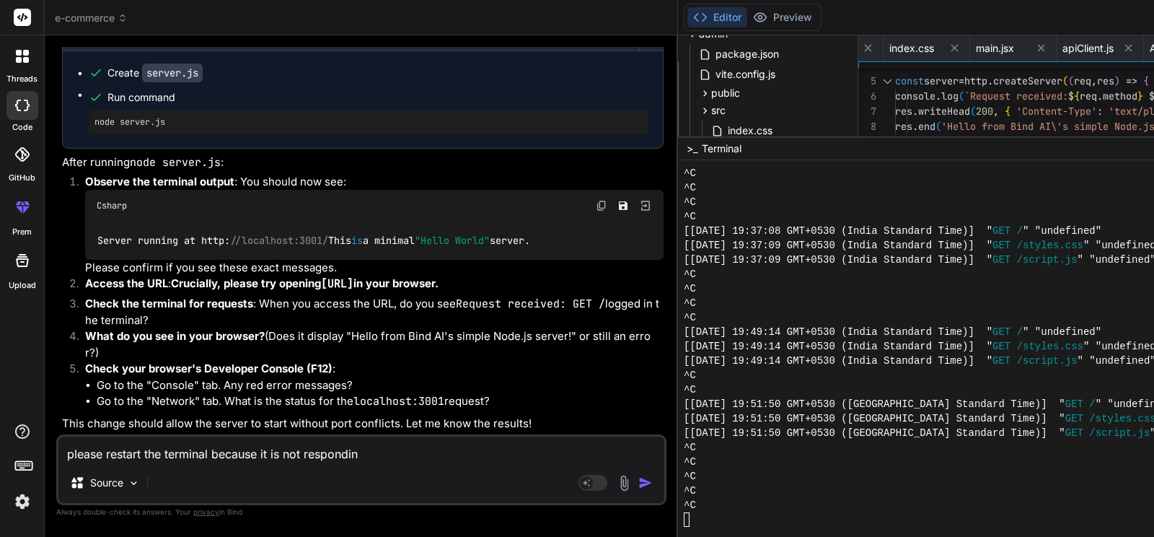
type textarea "please restart the terminal because it is not responding"
type textarea "x"
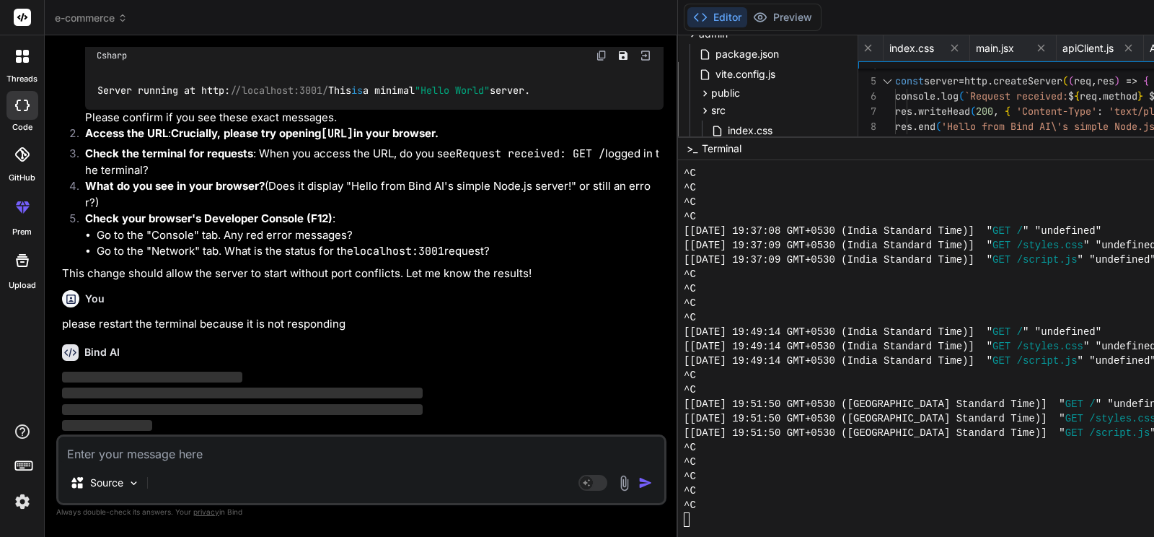
scroll to position [25021, 0]
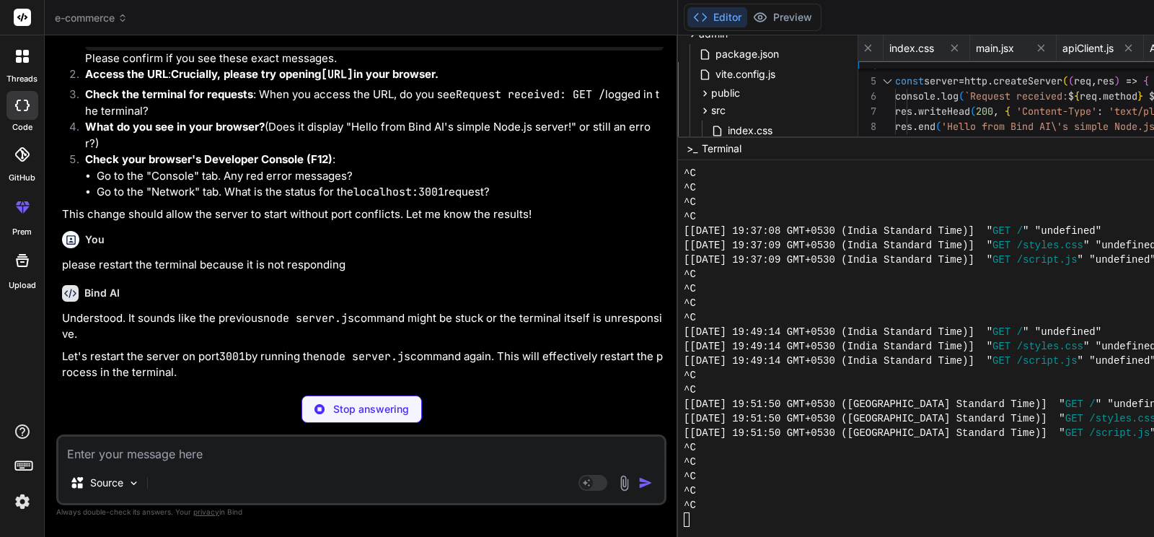
type textarea "x"
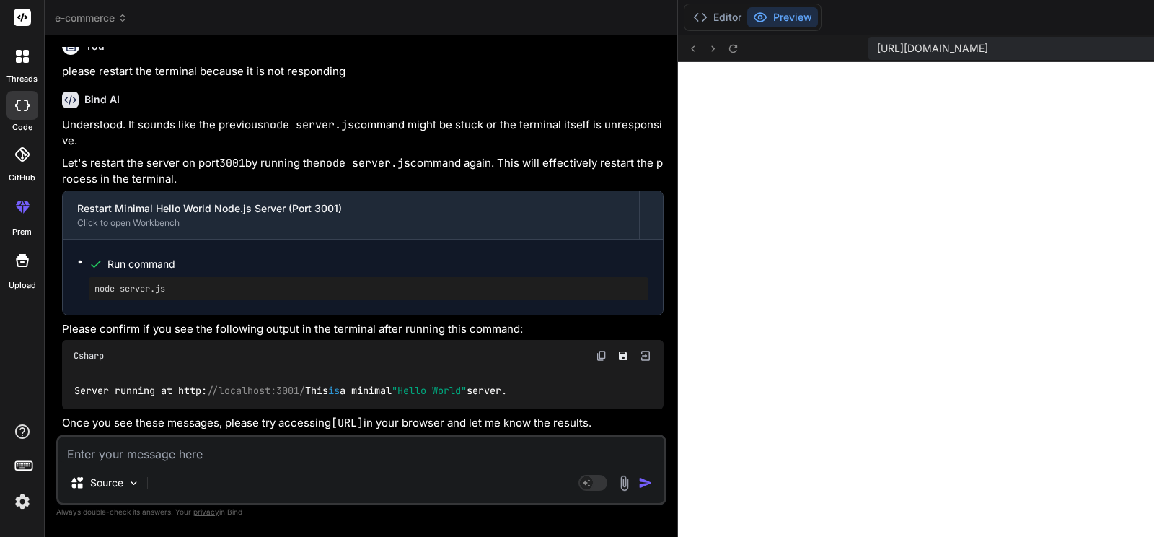
scroll to position [4529, 0]
